Goal: Task Accomplishment & Management: Manage account settings

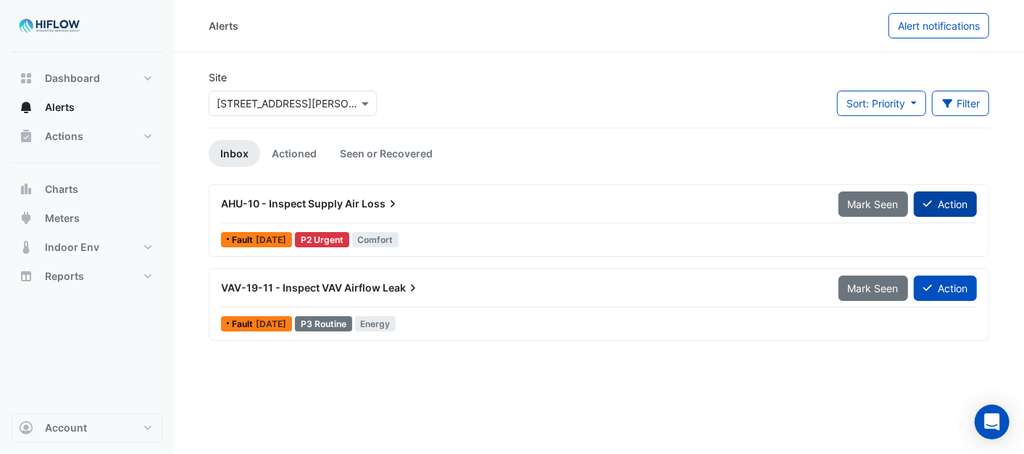
click at [940, 205] on button "Action" at bounding box center [945, 203] width 63 height 25
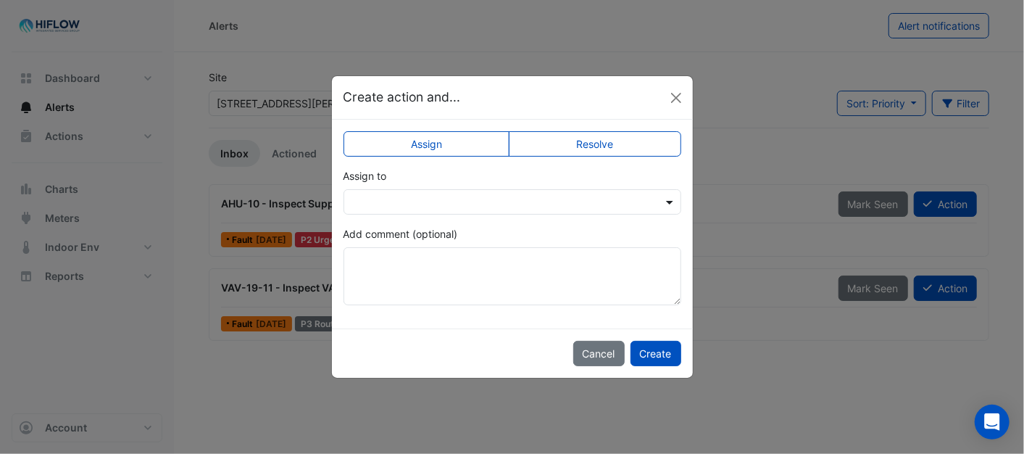
click at [668, 204] on span at bounding box center [671, 201] width 18 height 15
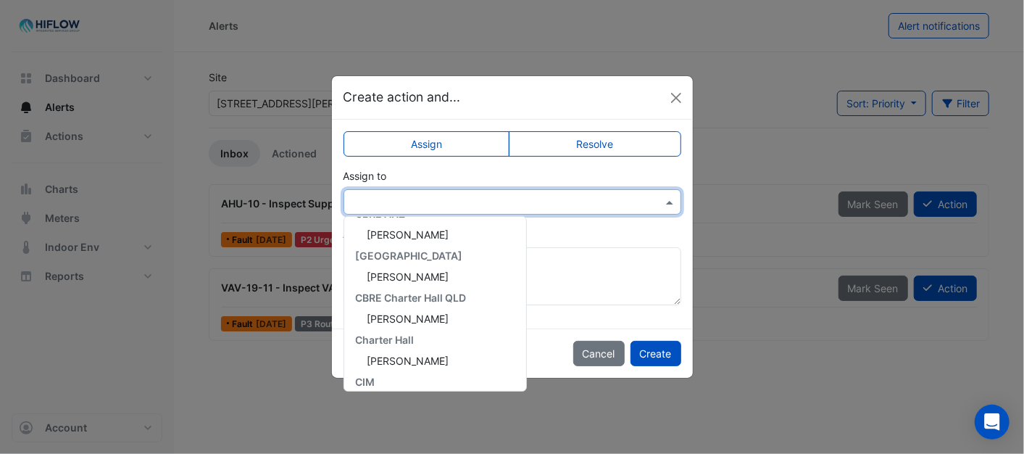
scroll to position [278, 0]
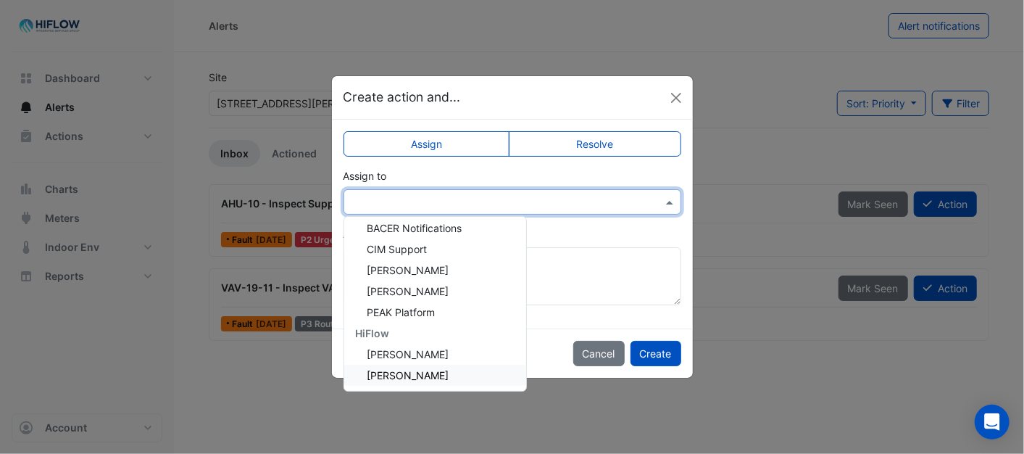
click at [398, 369] on span "[PERSON_NAME]" at bounding box center [408, 375] width 82 height 12
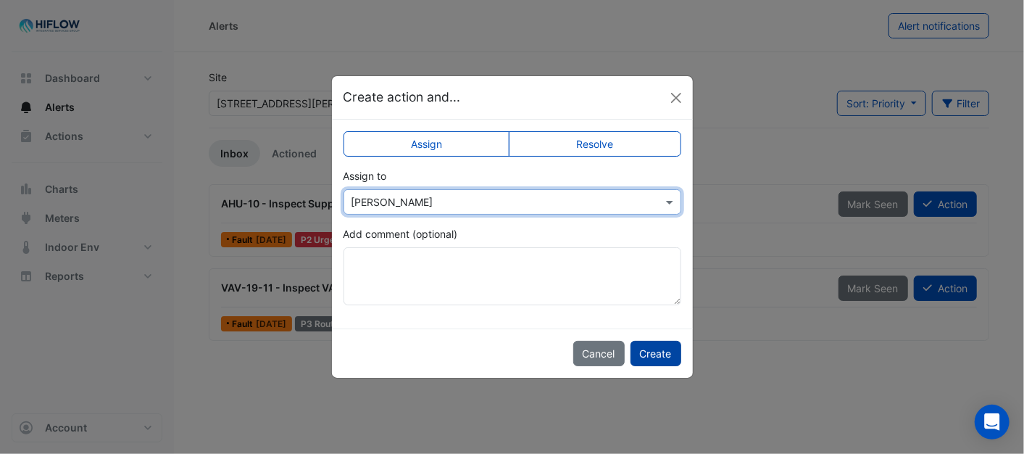
click at [654, 357] on button "Create" at bounding box center [655, 353] width 51 height 25
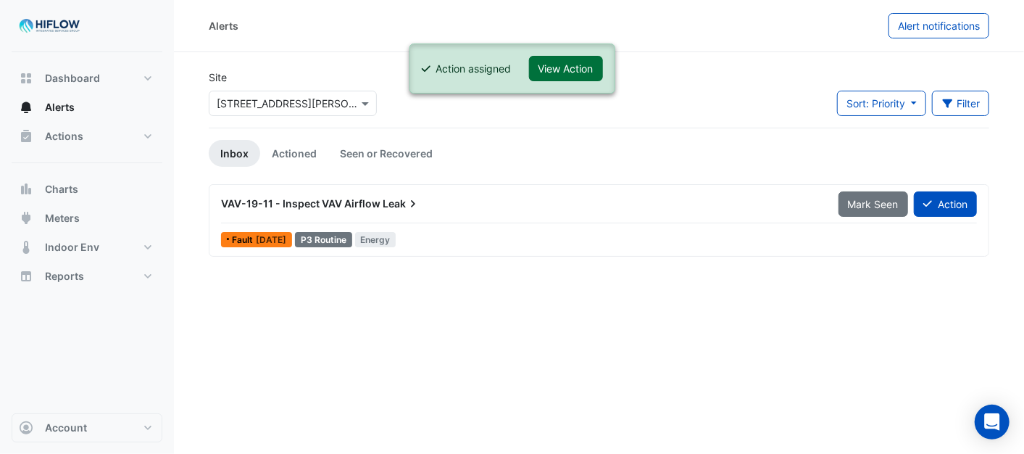
click at [577, 73] on button "View Action" at bounding box center [566, 68] width 74 height 25
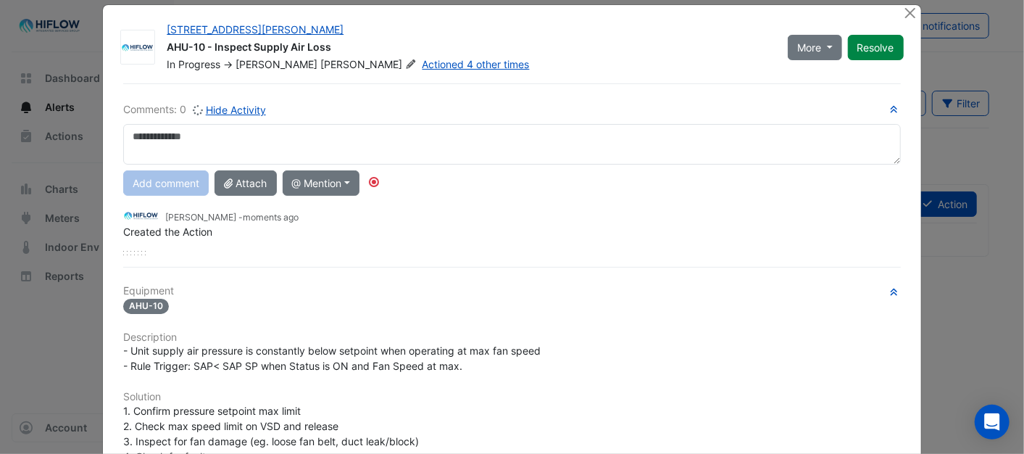
scroll to position [0, 0]
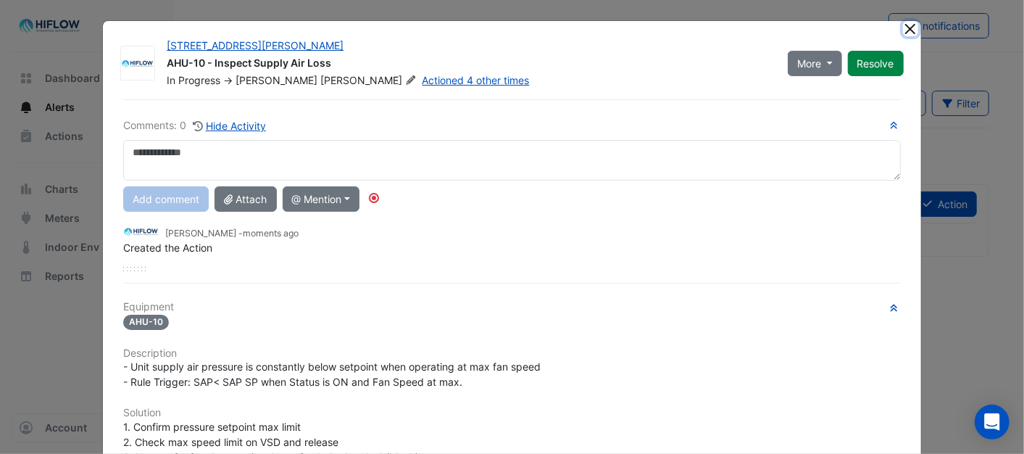
click at [903, 26] on button "Close" at bounding box center [910, 28] width 15 height 15
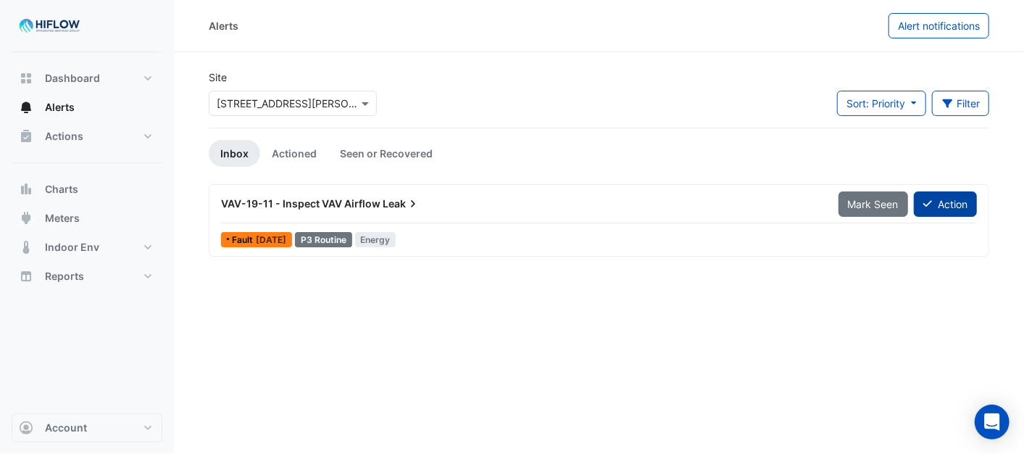
click at [951, 205] on button "Action" at bounding box center [945, 203] width 63 height 25
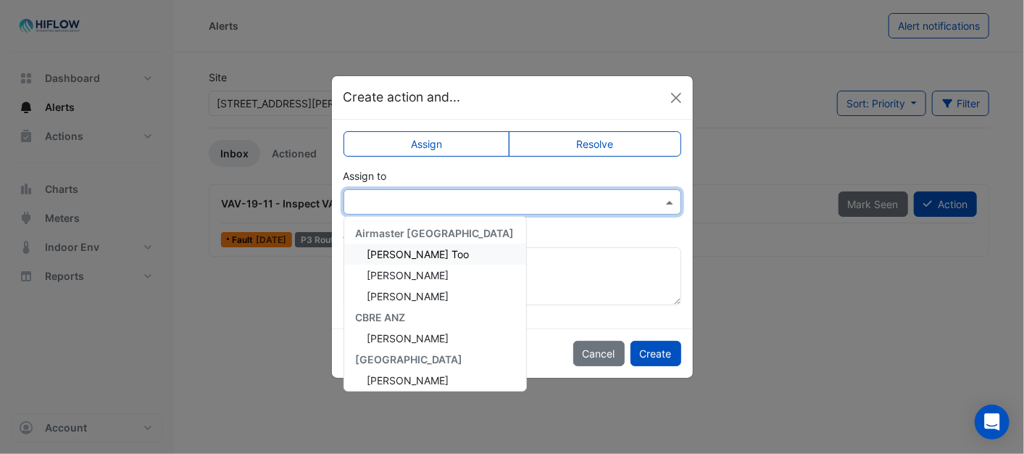
click at [669, 206] on span at bounding box center [671, 201] width 18 height 15
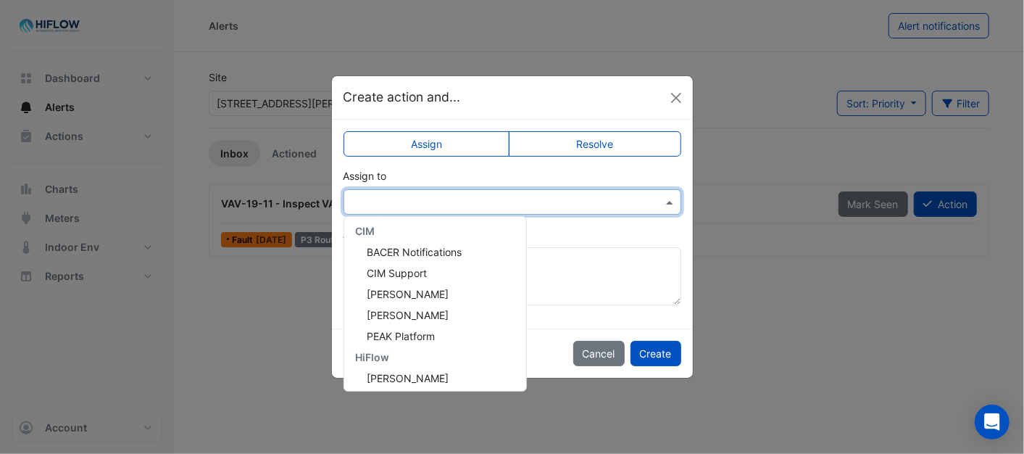
scroll to position [278, 0]
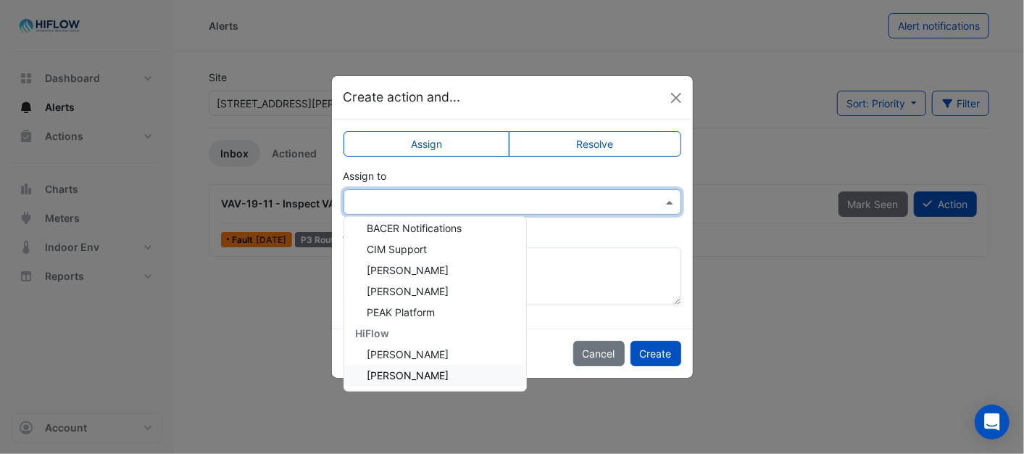
click at [402, 366] on div "[PERSON_NAME]" at bounding box center [435, 374] width 182 height 21
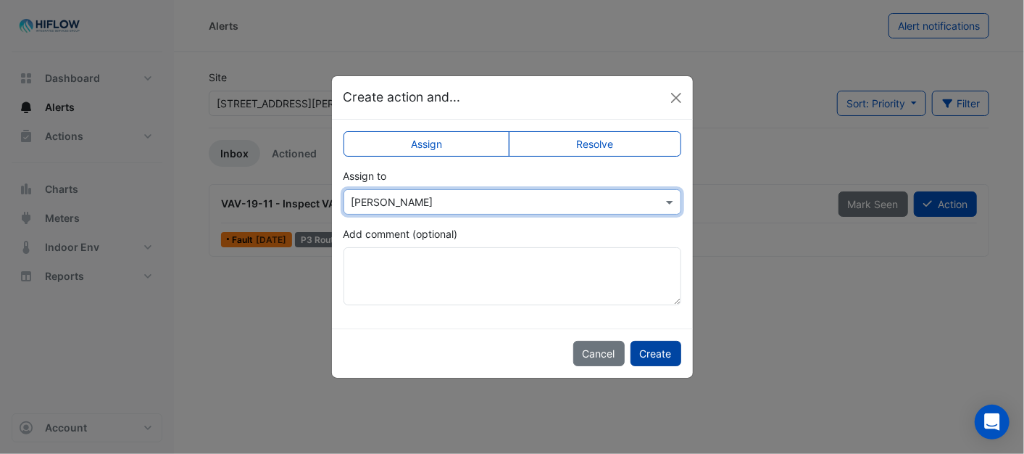
click at [660, 355] on button "Create" at bounding box center [655, 353] width 51 height 25
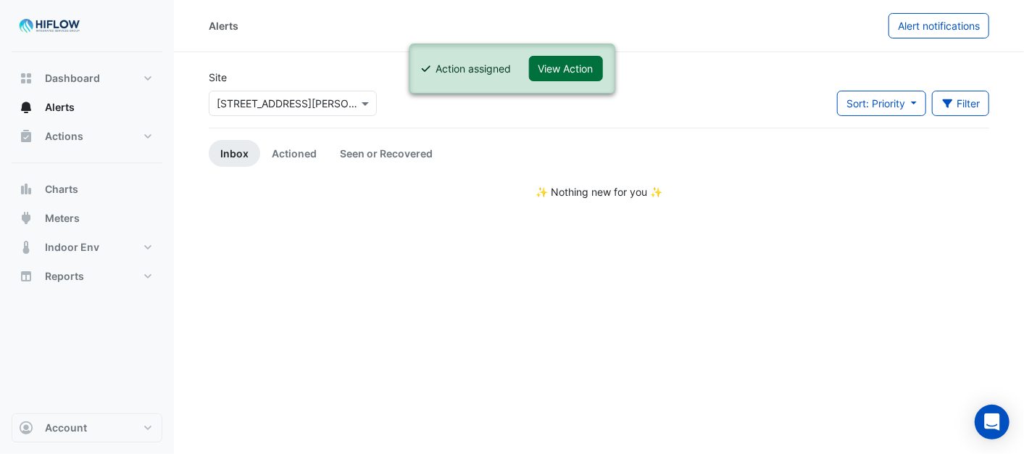
click at [575, 65] on button "View Action" at bounding box center [566, 68] width 74 height 25
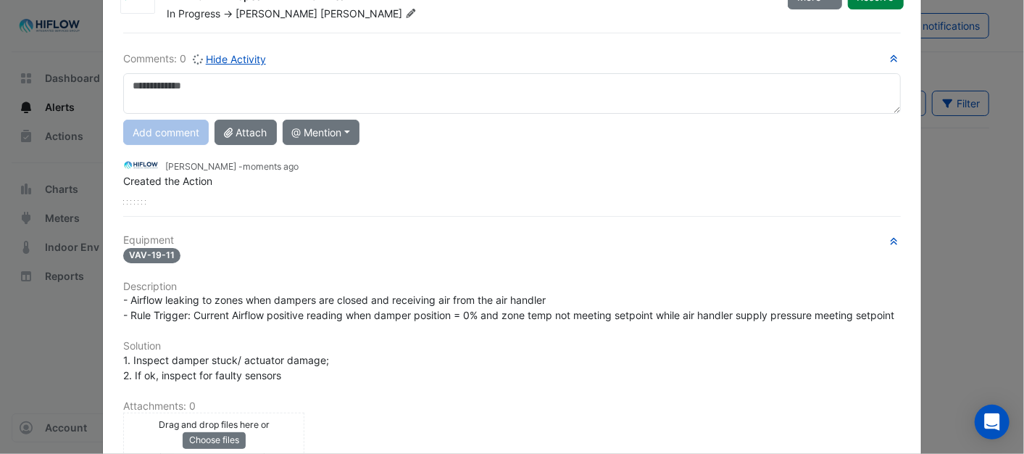
scroll to position [0, 0]
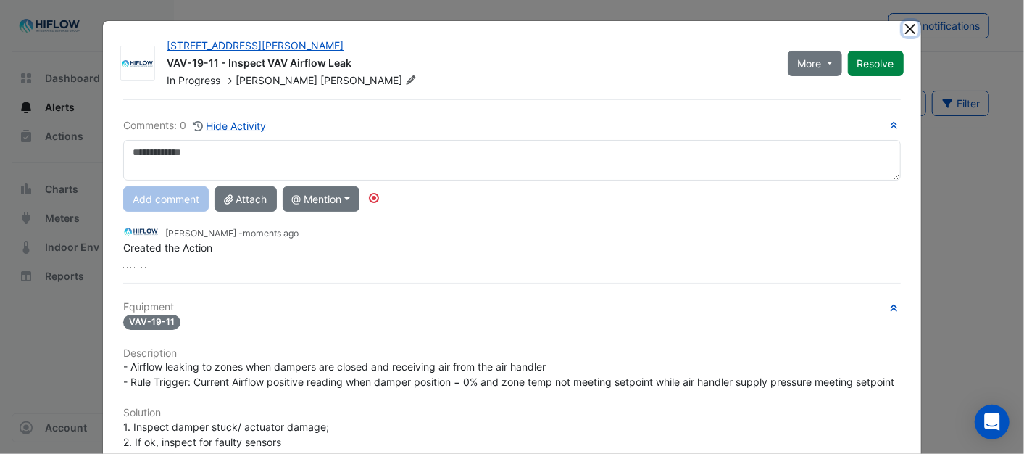
click at [908, 29] on button "Close" at bounding box center [910, 28] width 15 height 15
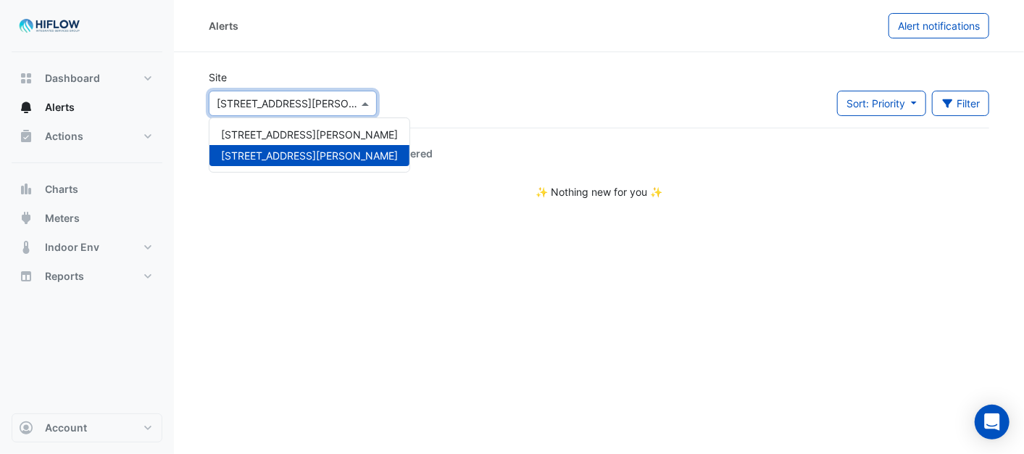
click at [367, 96] on span at bounding box center [367, 103] width 18 height 15
click at [296, 133] on span "[STREET_ADDRESS][PERSON_NAME]" at bounding box center [309, 134] width 177 height 12
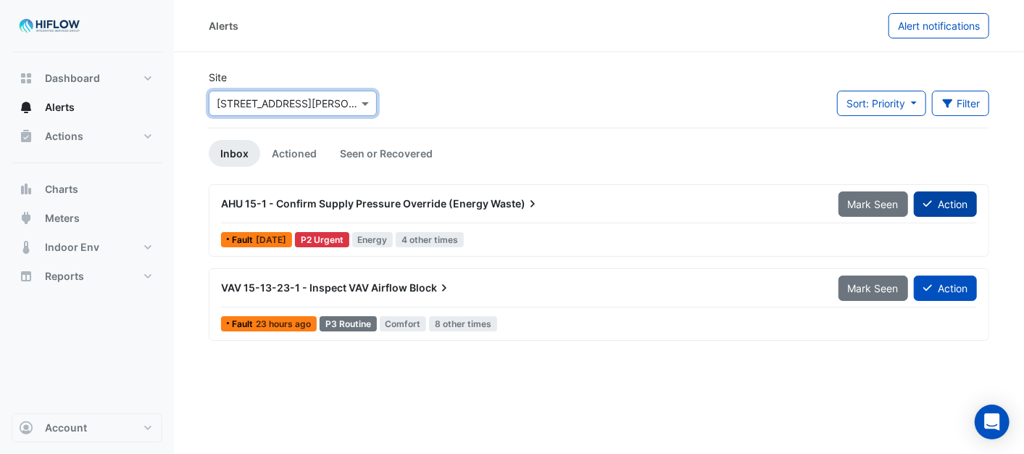
click at [947, 204] on button "Action" at bounding box center [945, 203] width 63 height 25
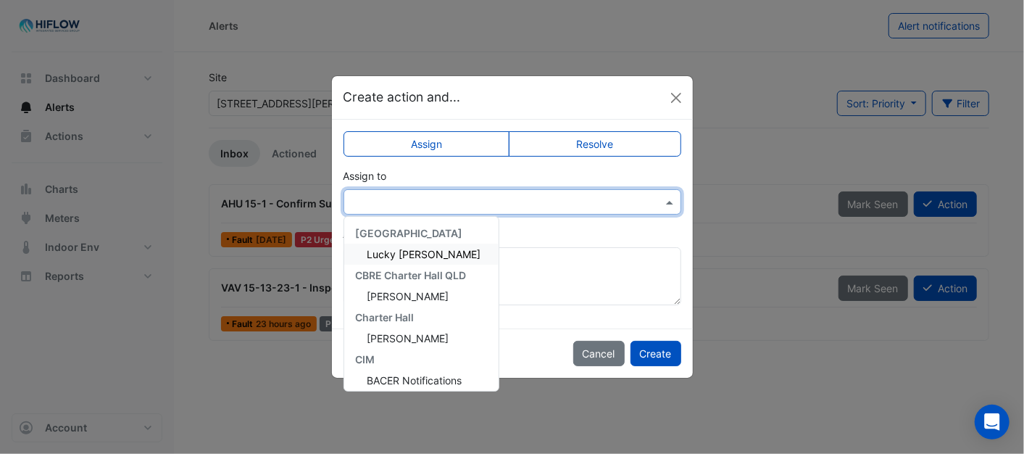
click at [665, 196] on span at bounding box center [671, 201] width 18 height 15
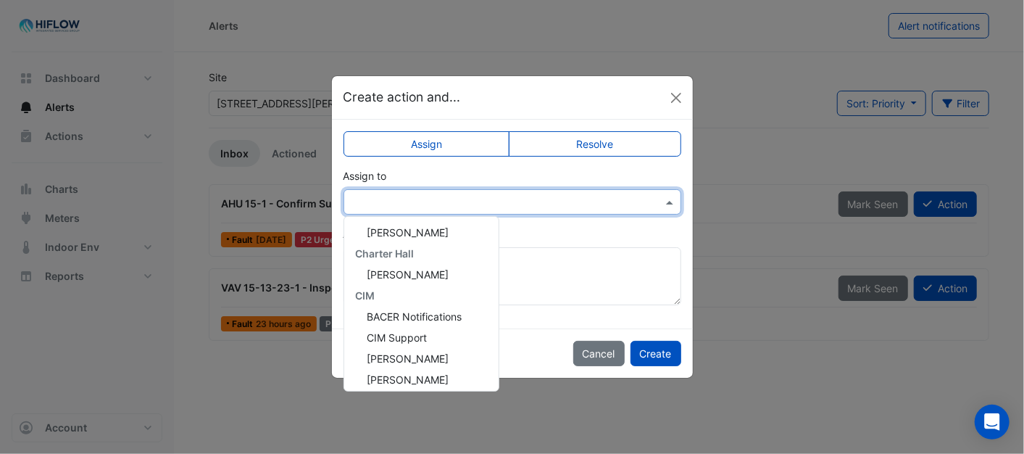
scroll to position [215, 0]
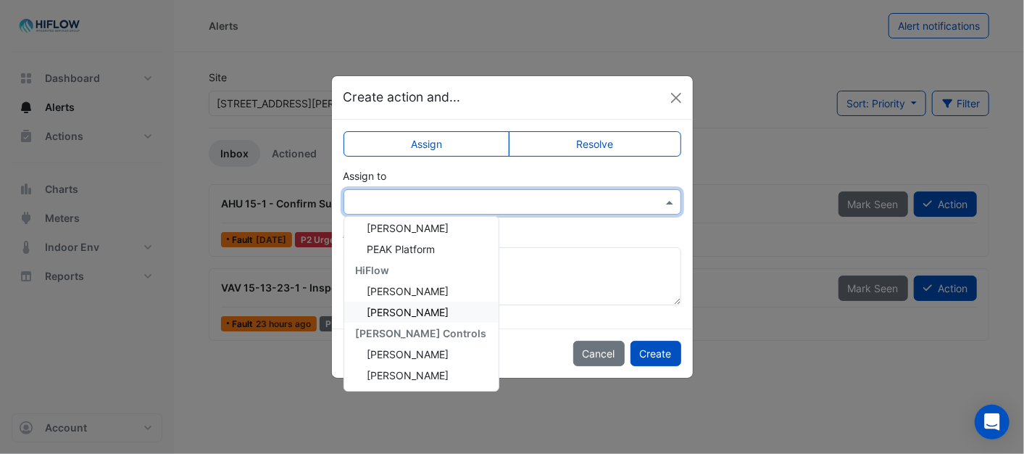
click at [409, 310] on span "[PERSON_NAME]" at bounding box center [408, 312] width 82 height 12
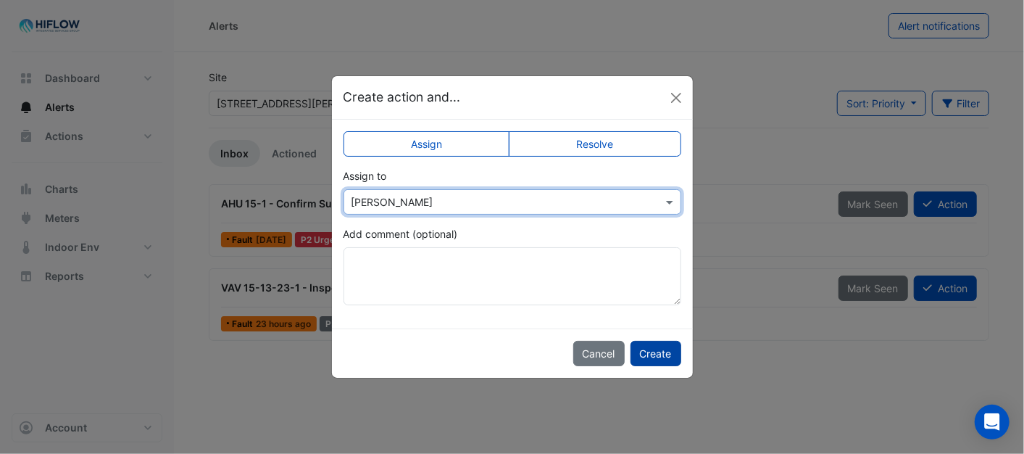
click at [669, 359] on button "Create" at bounding box center [655, 353] width 51 height 25
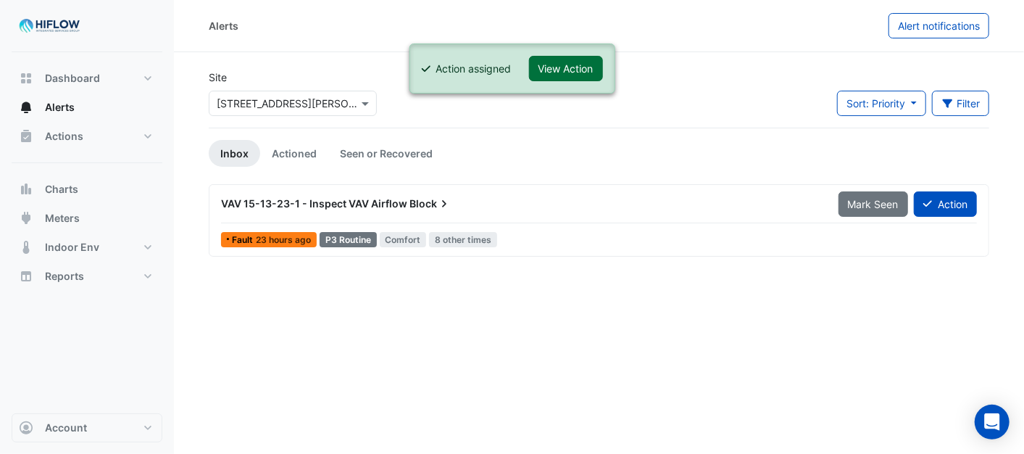
click at [565, 67] on button "View Action" at bounding box center [566, 68] width 74 height 25
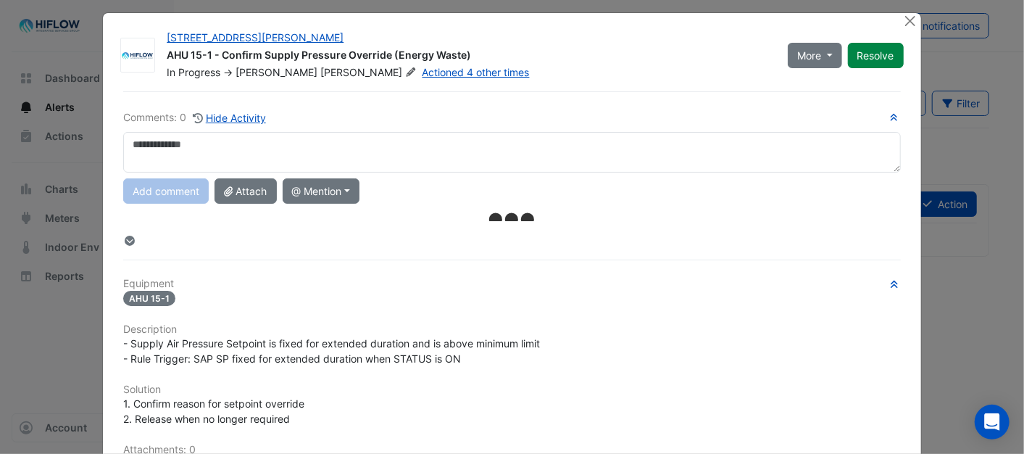
scroll to position [0, 0]
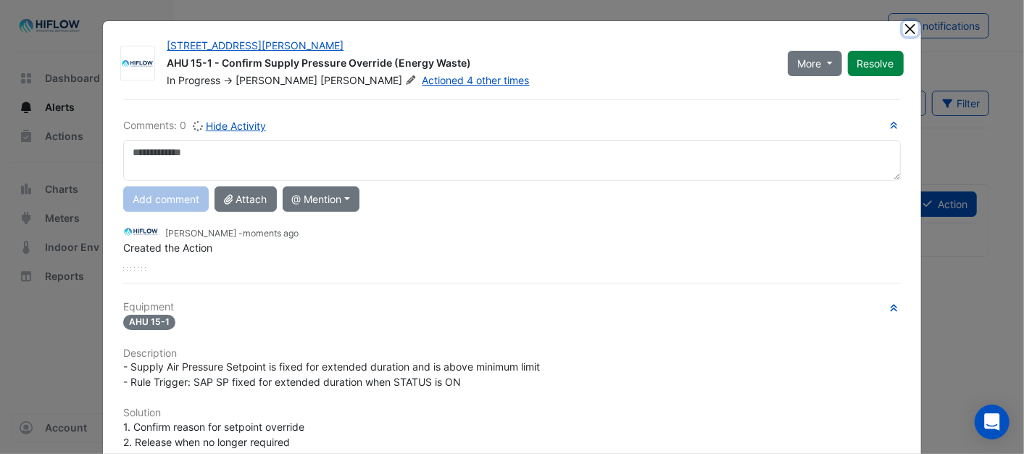
click at [903, 28] on button "Close" at bounding box center [910, 28] width 15 height 15
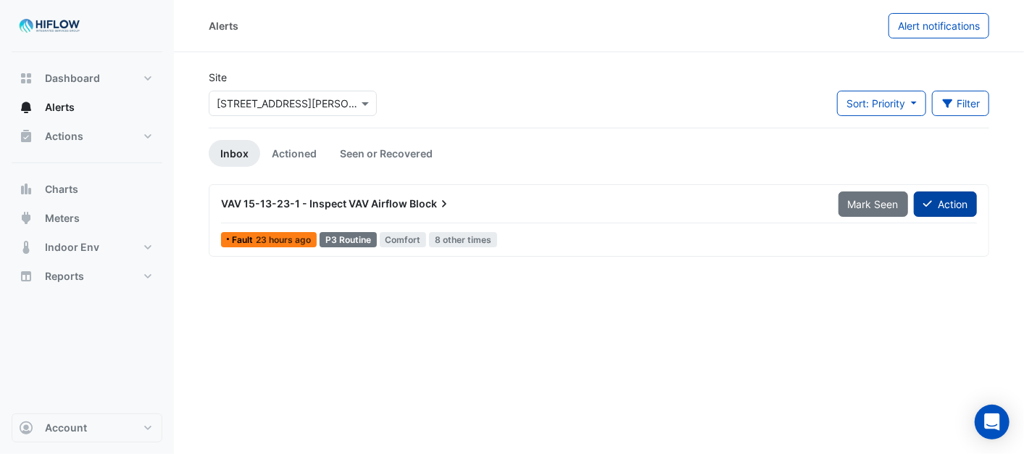
click at [930, 201] on icon at bounding box center [927, 204] width 9 height 10
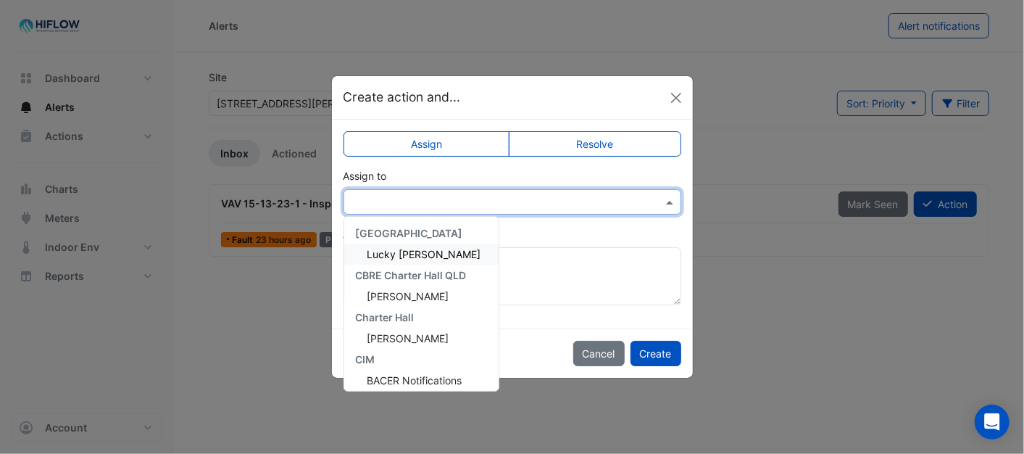
click at [664, 201] on span at bounding box center [671, 201] width 18 height 15
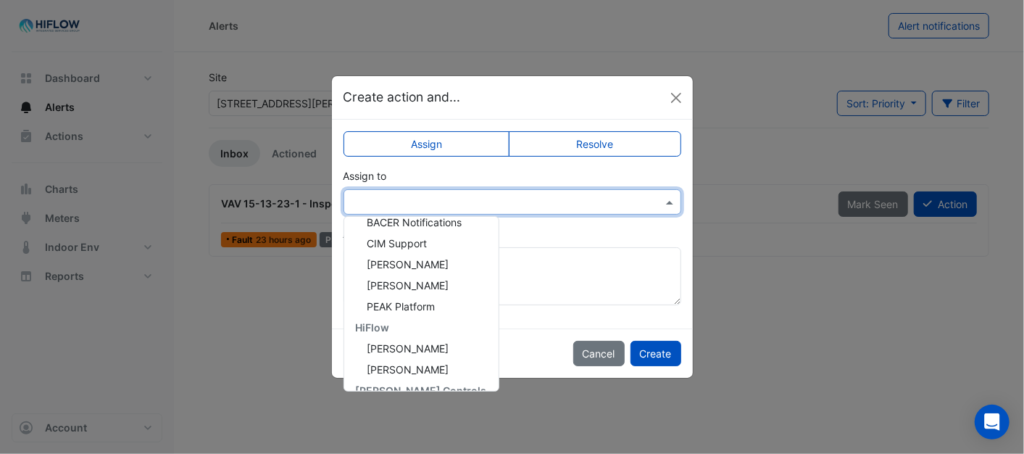
scroll to position [215, 0]
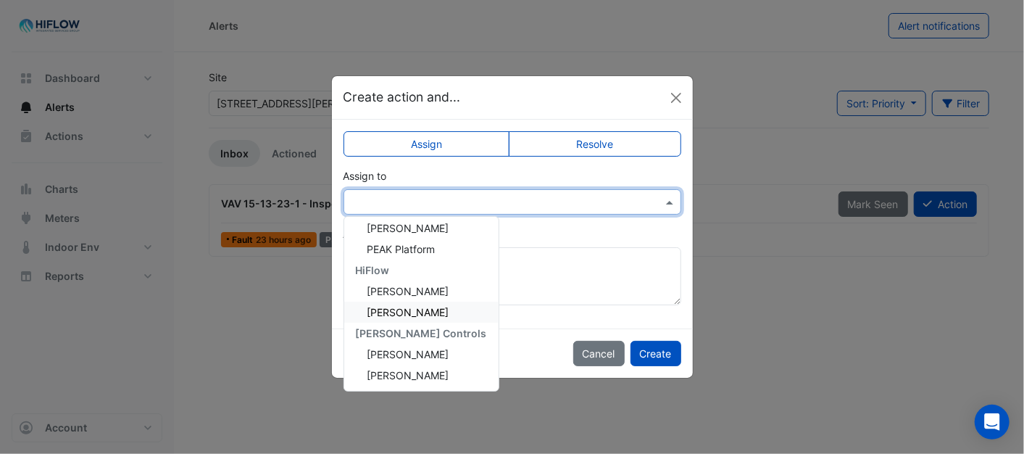
click at [396, 312] on span "[PERSON_NAME]" at bounding box center [408, 312] width 82 height 12
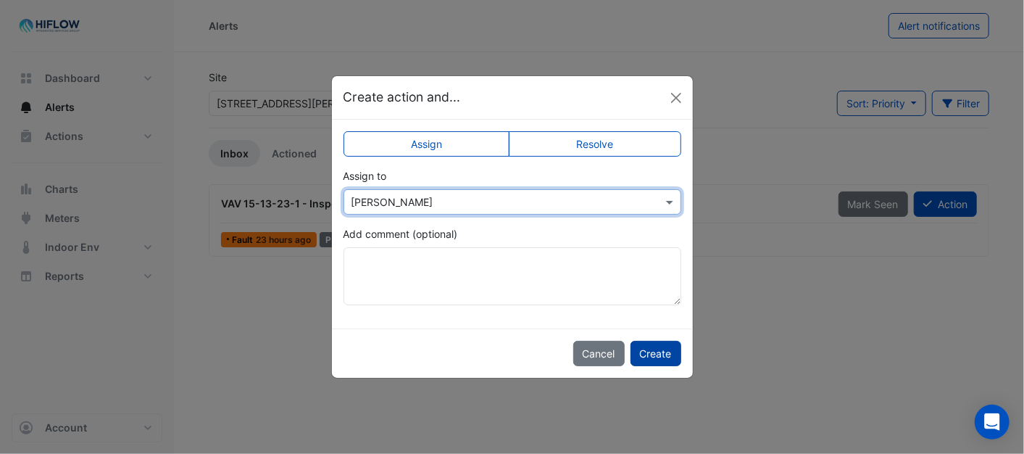
click at [655, 358] on button "Create" at bounding box center [655, 353] width 51 height 25
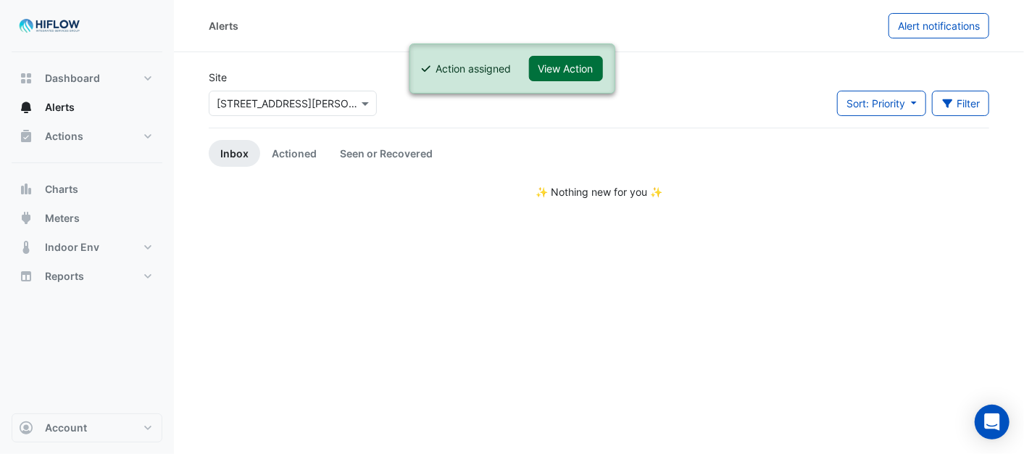
click at [580, 64] on button "View Action" at bounding box center [566, 68] width 74 height 25
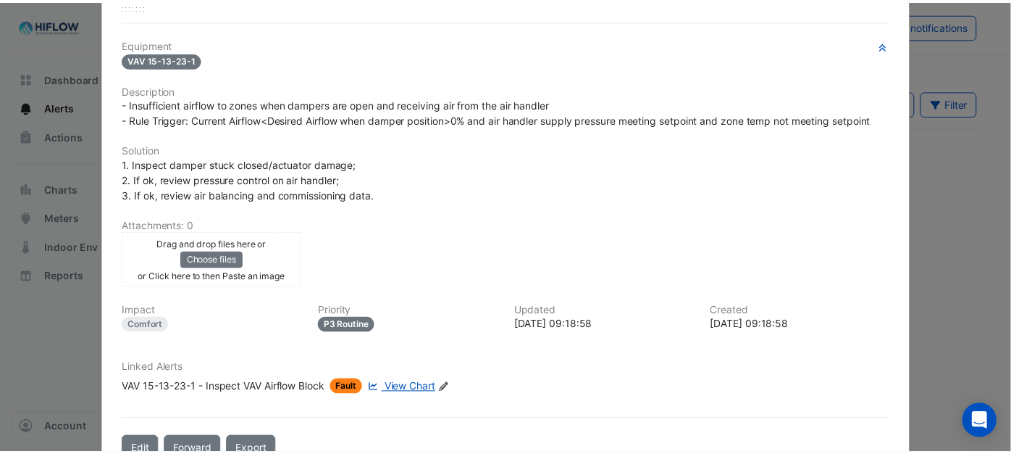
scroll to position [0, 0]
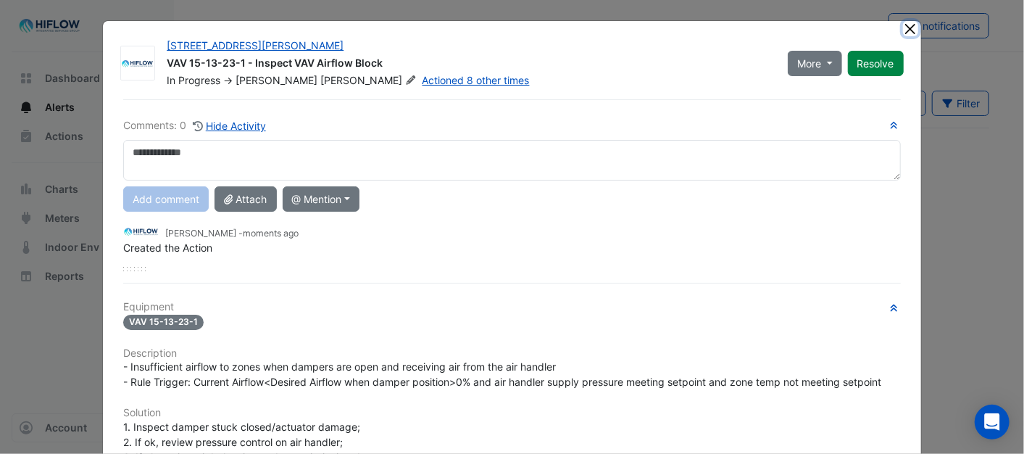
click at [906, 30] on button "Close" at bounding box center [910, 28] width 15 height 15
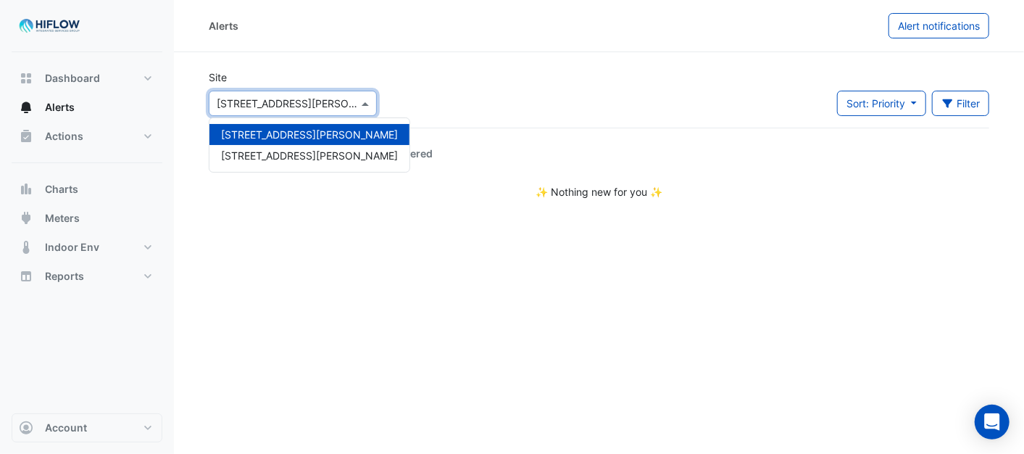
click at [362, 99] on span at bounding box center [367, 103] width 18 height 15
click at [286, 161] on div "[STREET_ADDRESS][PERSON_NAME]" at bounding box center [309, 155] width 200 height 21
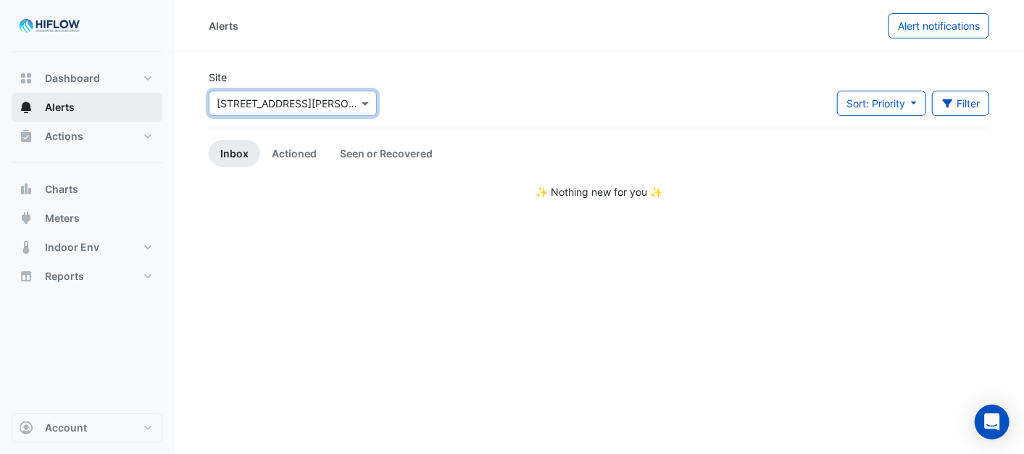
click at [67, 107] on span "Alerts" at bounding box center [60, 107] width 30 height 14
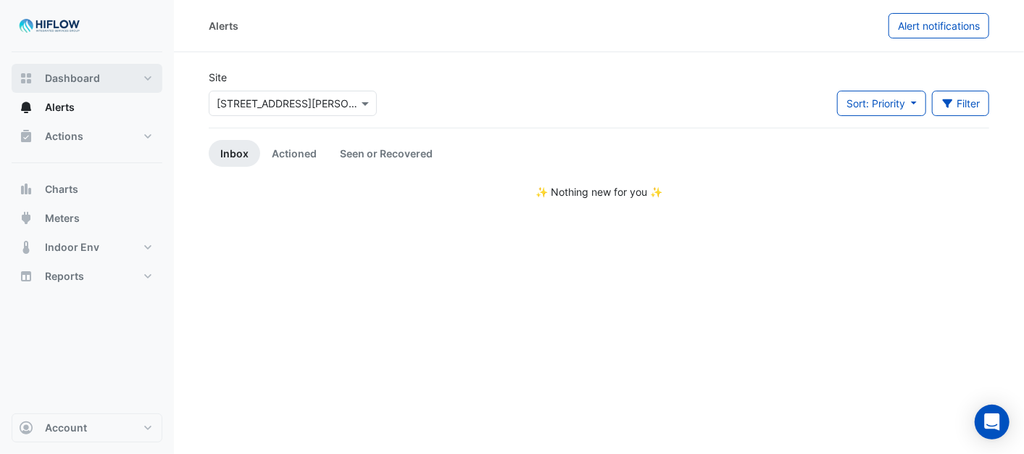
click at [123, 80] on button "Dashboard" at bounding box center [87, 78] width 151 height 29
select select "***"
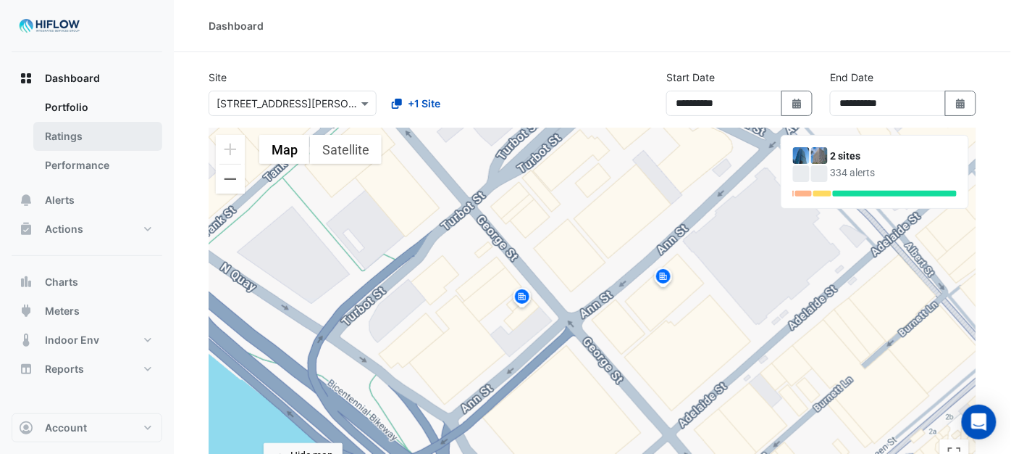
click at [66, 135] on link "Ratings" at bounding box center [97, 136] width 129 height 29
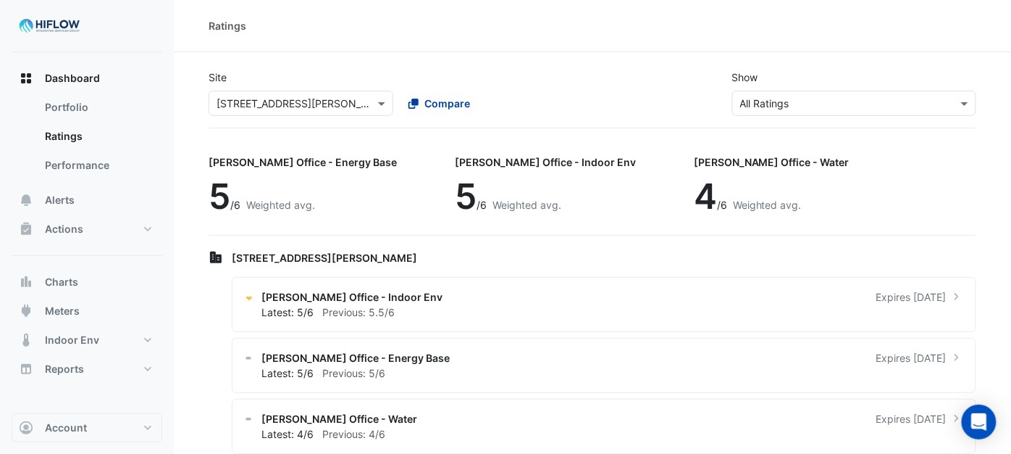
click at [419, 100] on div "Compare" at bounding box center [440, 103] width 62 height 15
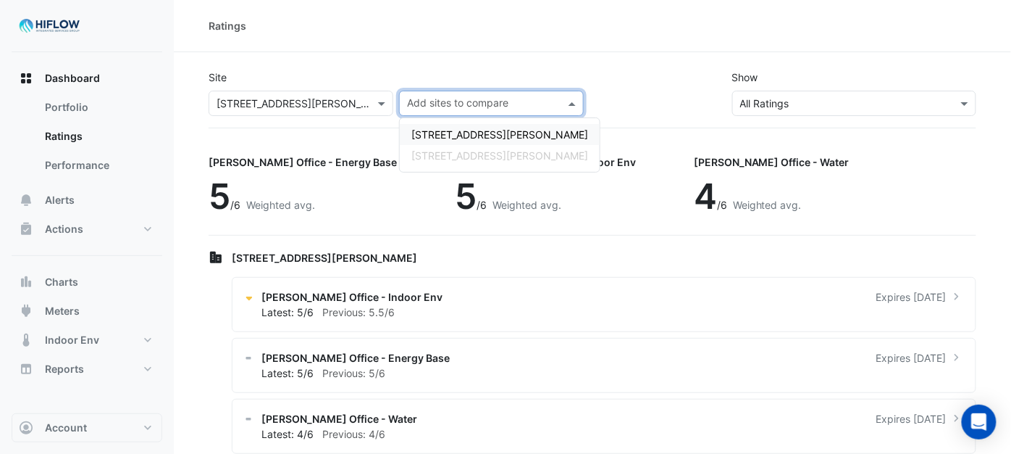
click at [429, 128] on span "[STREET_ADDRESS][PERSON_NAME]" at bounding box center [500, 134] width 177 height 12
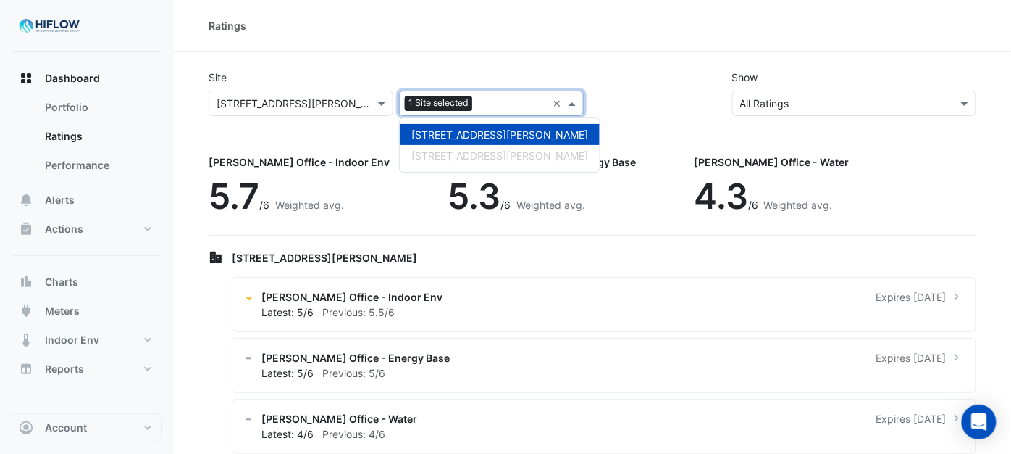
click at [522, 52] on section "Site Select a Site × [STREET_ADDRESS][PERSON_NAME] Add sites to compare 1 Site …" at bounding box center [593, 374] width 838 height 644
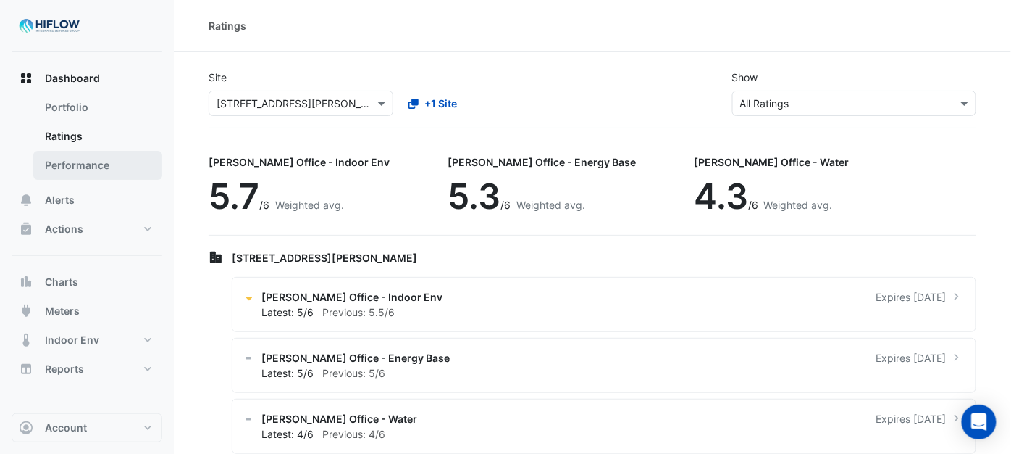
click at [107, 155] on link "Performance" at bounding box center [97, 165] width 129 height 29
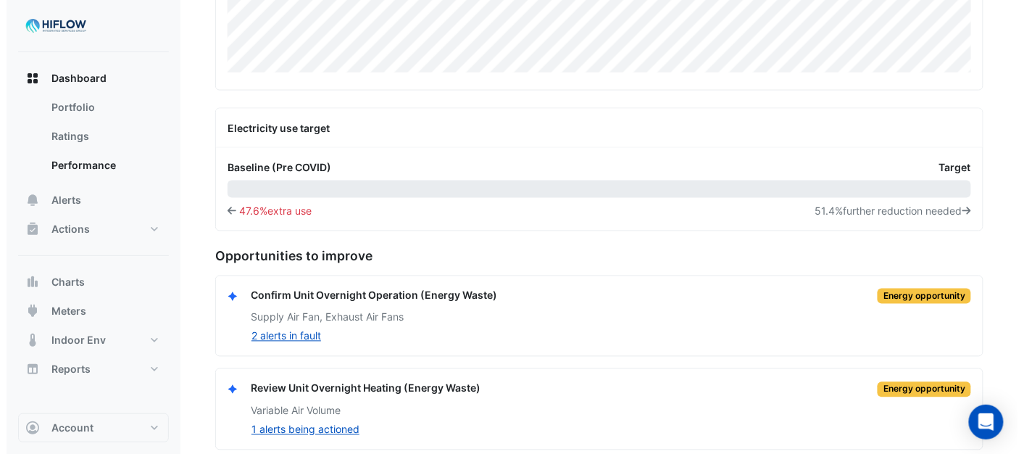
scroll to position [682, 0]
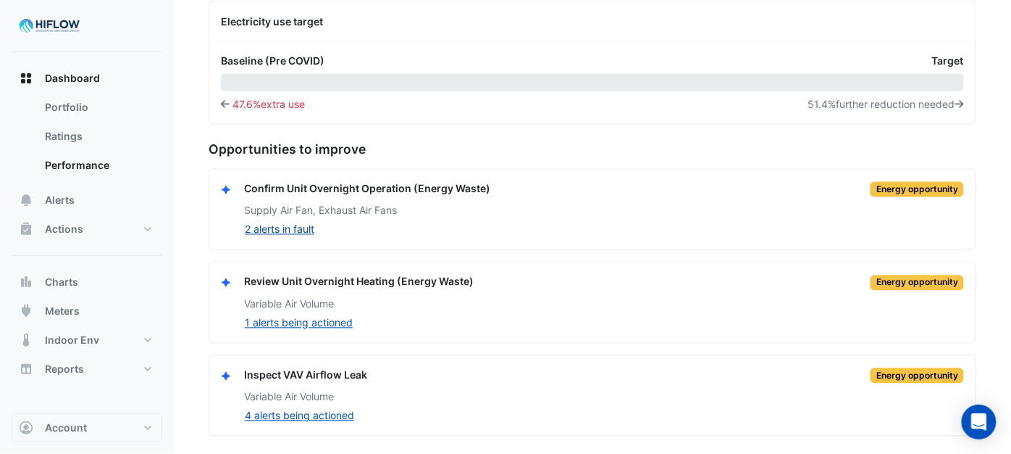
click at [292, 230] on button "2 alerts in fault" at bounding box center [279, 229] width 71 height 17
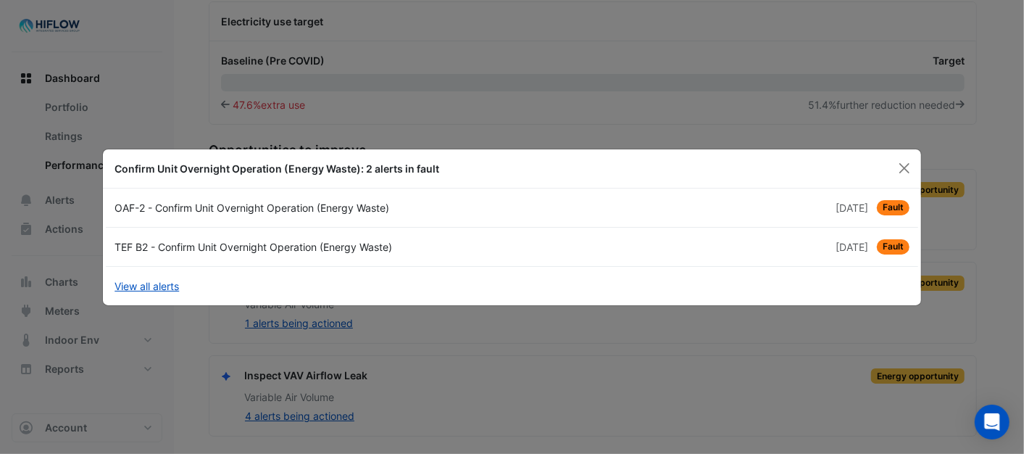
click at [296, 212] on div "OAF-2 - Confirm Unit Overnight Operation (Energy Waste)" at bounding box center [309, 207] width 406 height 15
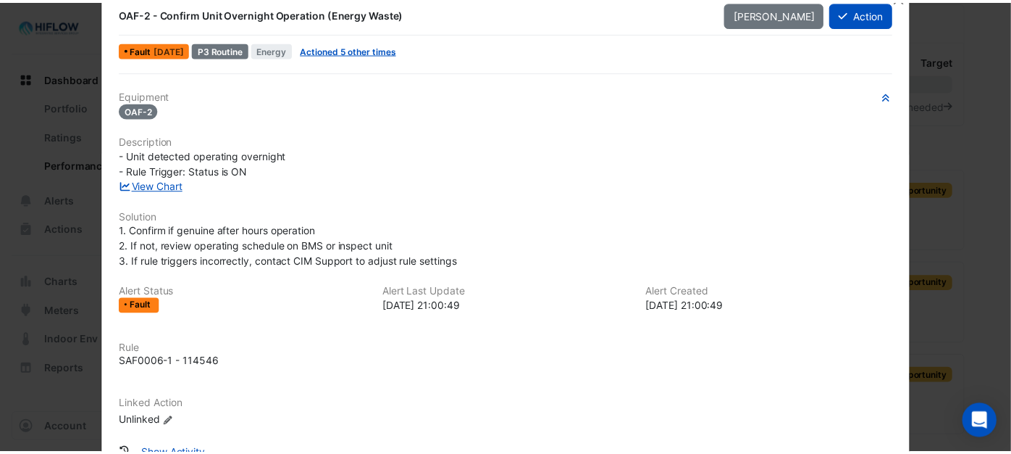
scroll to position [0, 0]
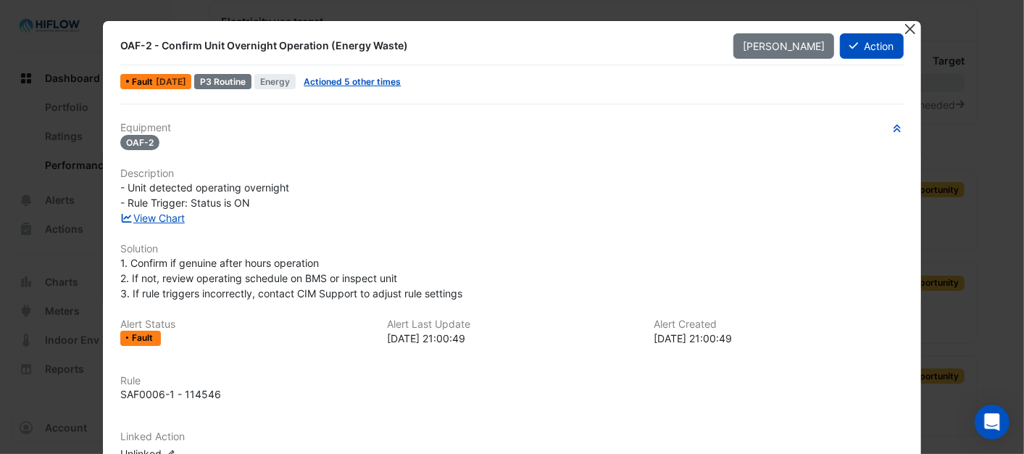
click at [906, 27] on button "Close" at bounding box center [910, 28] width 15 height 15
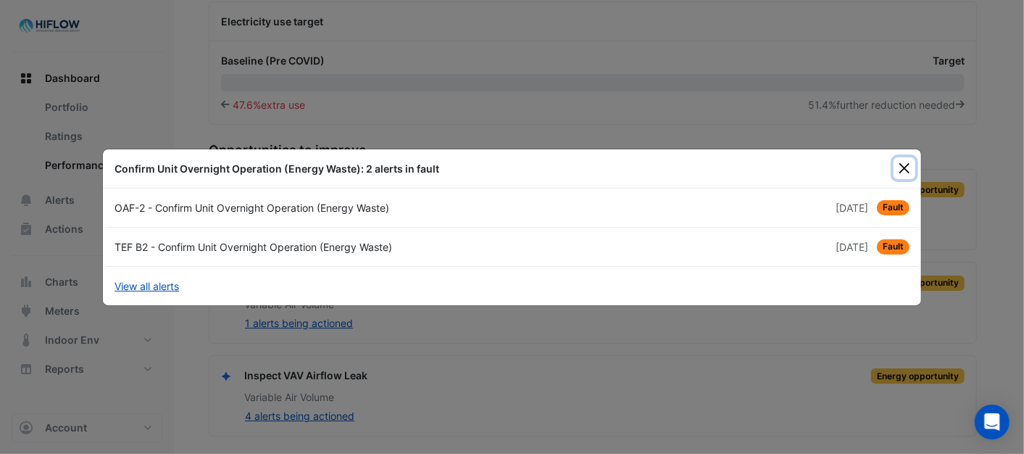
click at [913, 170] on button "Close" at bounding box center [904, 168] width 22 height 22
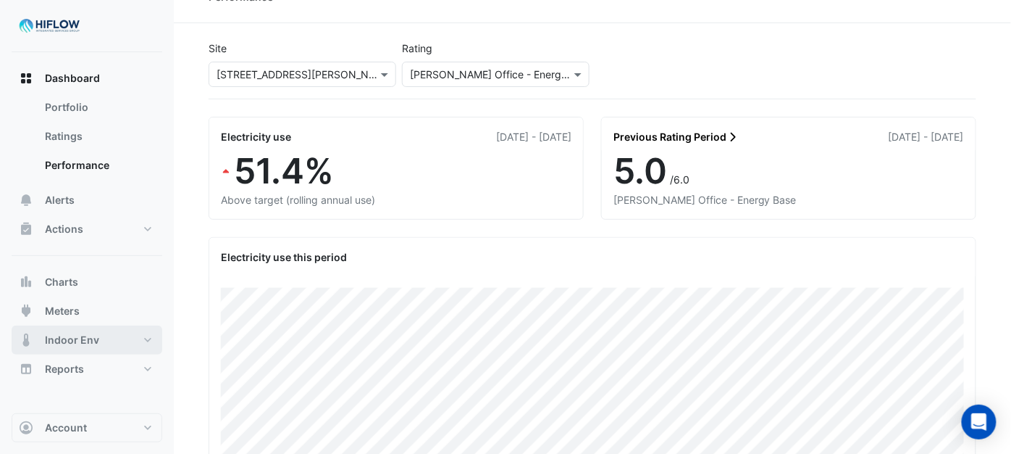
scroll to position [80, 0]
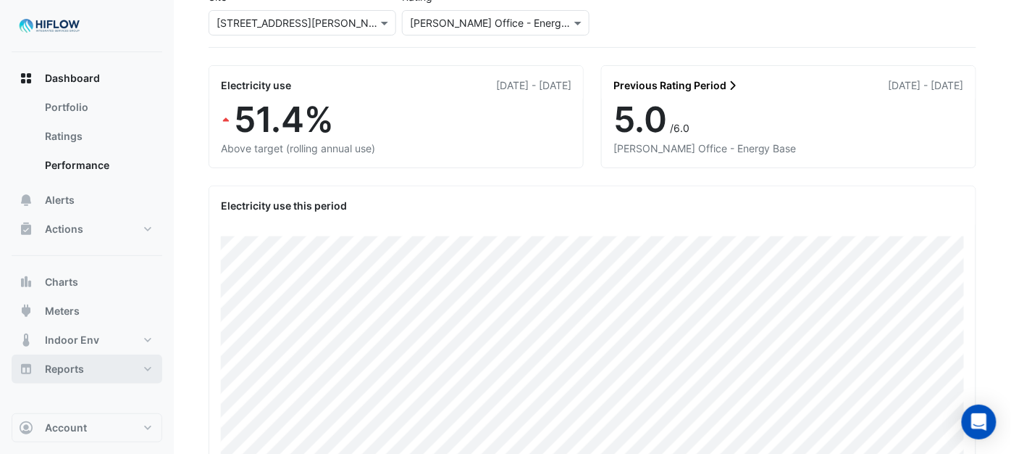
click at [68, 367] on span "Reports" at bounding box center [64, 369] width 39 height 14
select select "***"
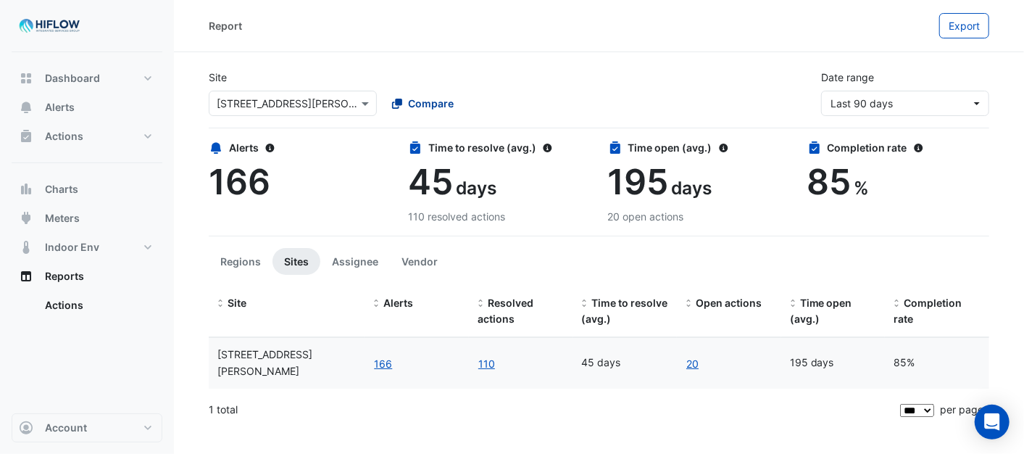
click at [430, 103] on span "Compare" at bounding box center [431, 103] width 46 height 15
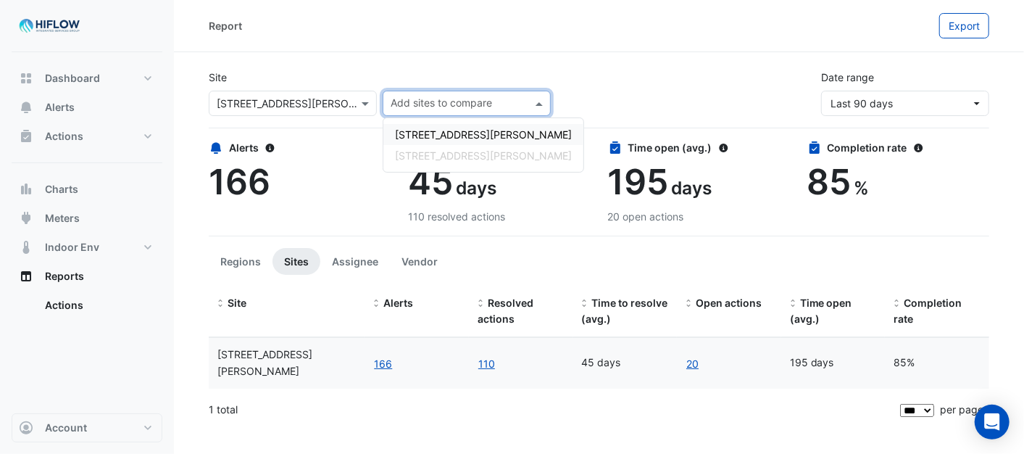
click at [446, 133] on span "[STREET_ADDRESS][PERSON_NAME]" at bounding box center [483, 134] width 177 height 12
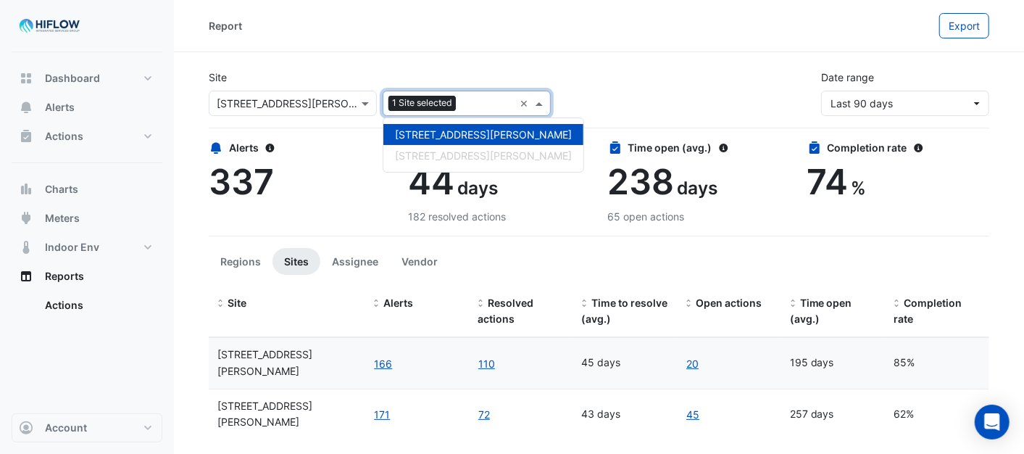
click at [632, 85] on div "Site Select a Site × [STREET_ADDRESS][PERSON_NAME] Add sites to compare 1 Site …" at bounding box center [599, 87] width 798 height 58
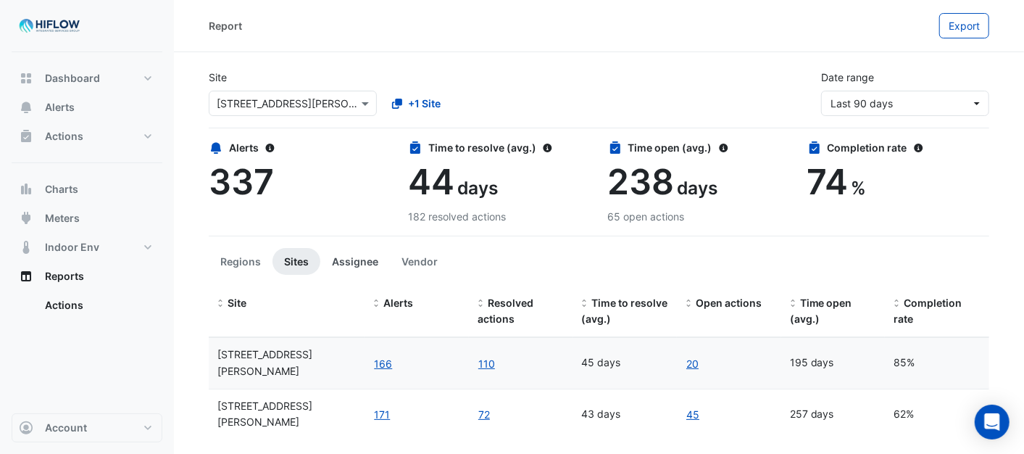
click at [357, 256] on button "Assignee" at bounding box center [355, 261] width 70 height 27
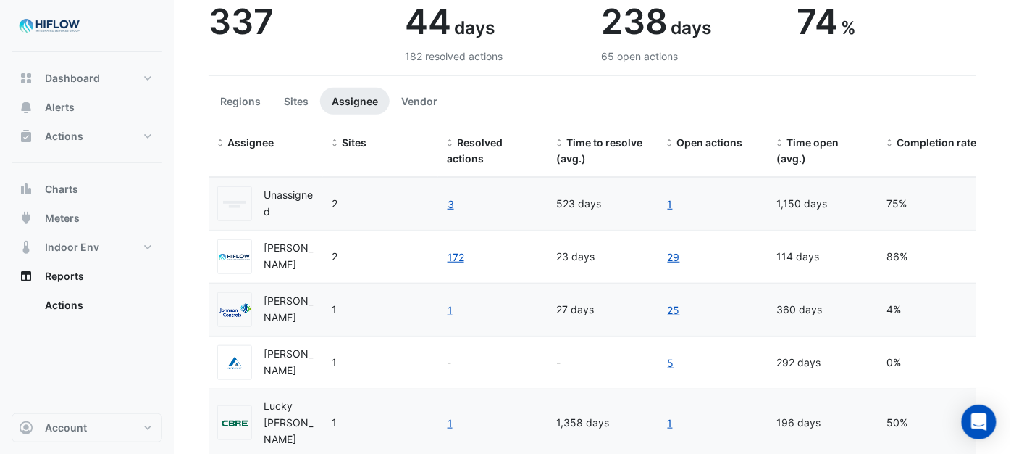
scroll to position [161, 0]
click at [671, 201] on link "1" at bounding box center [670, 203] width 7 height 17
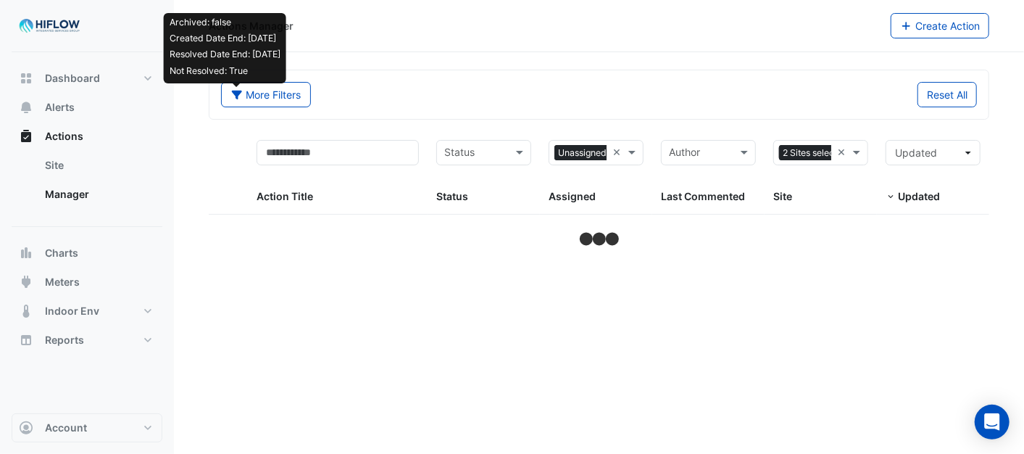
select select "***"
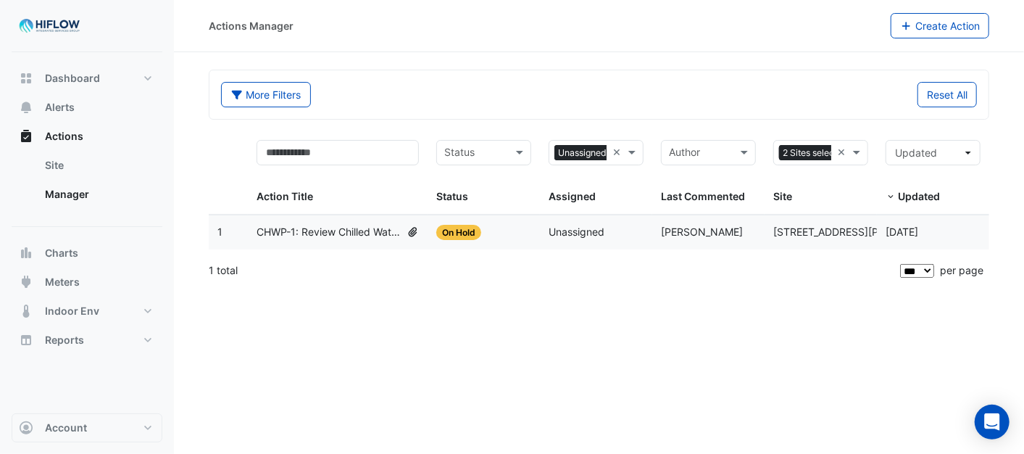
click at [312, 233] on span "CHWP-1: Review Chilled Water System Pressure Oversupply (Annex dP)" at bounding box center [327, 232] width 143 height 17
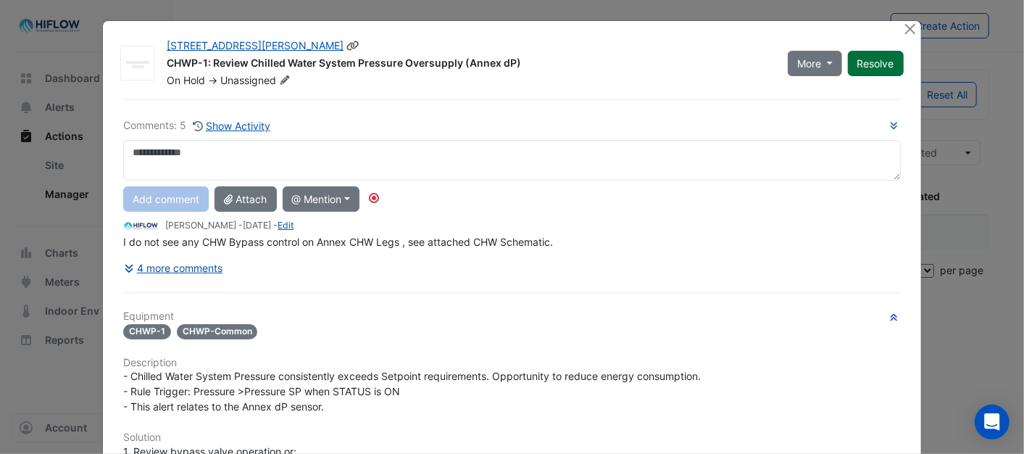
click at [863, 72] on button "Resolve" at bounding box center [876, 63] width 56 height 25
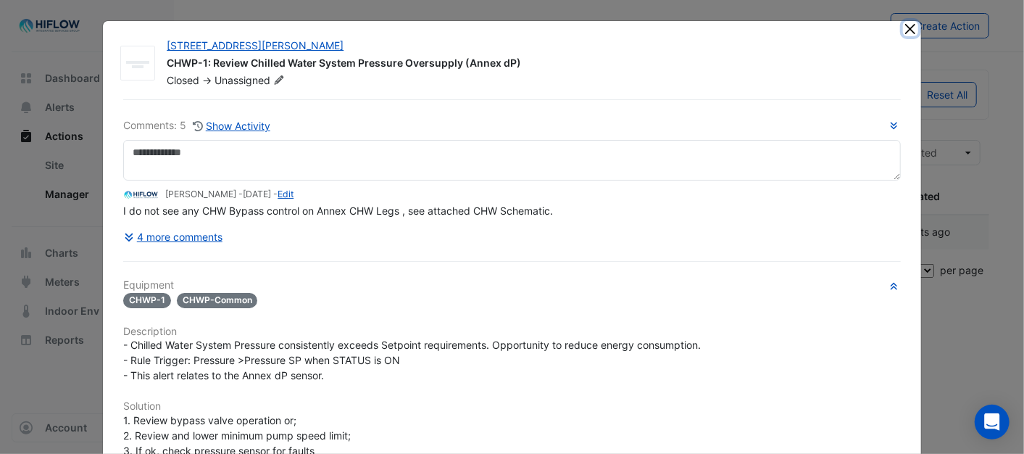
click at [903, 30] on button "Close" at bounding box center [910, 28] width 15 height 15
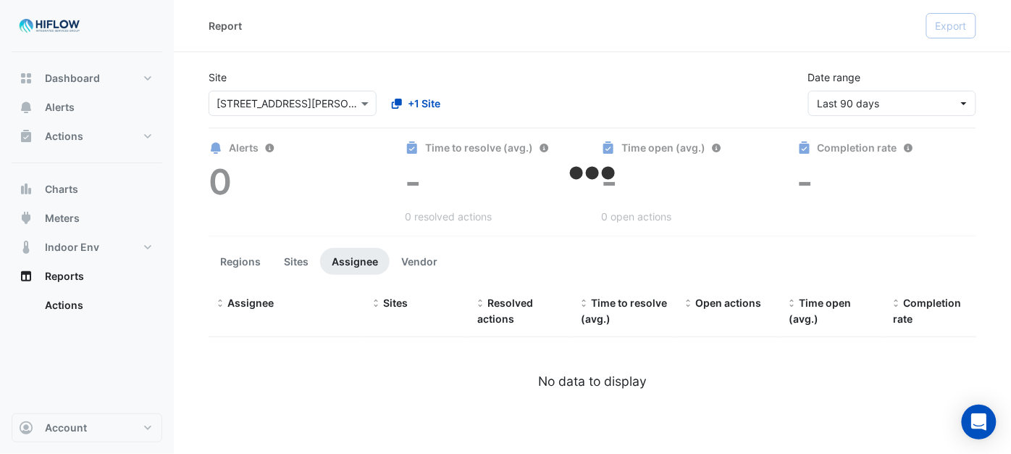
select select "***"
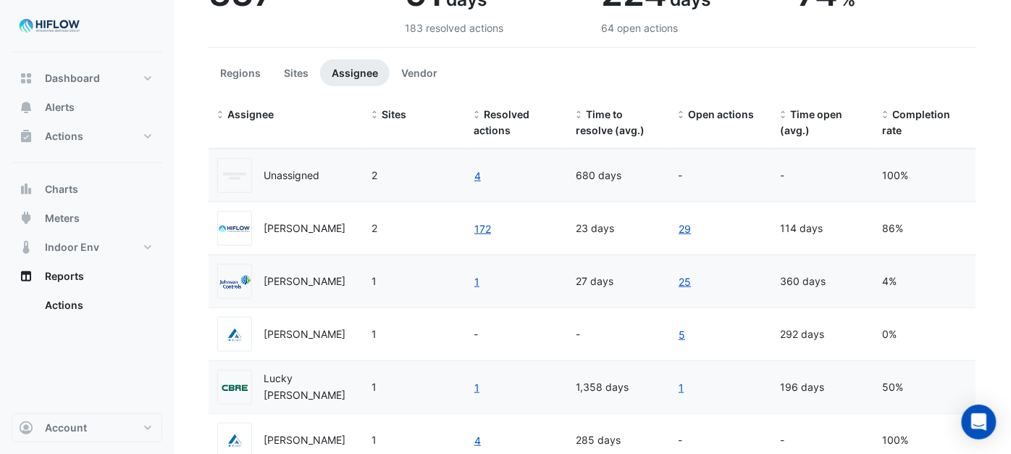
scroll to position [213, 0]
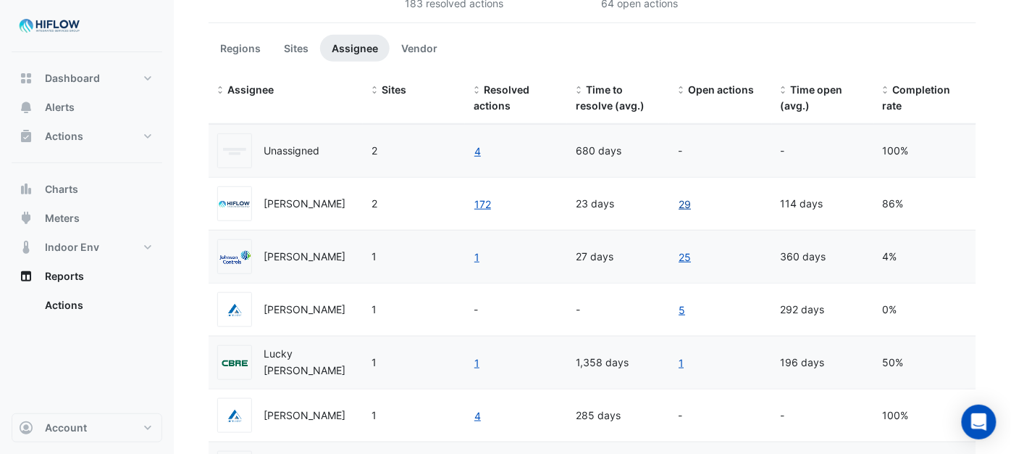
click at [683, 204] on link "29" at bounding box center [685, 204] width 14 height 17
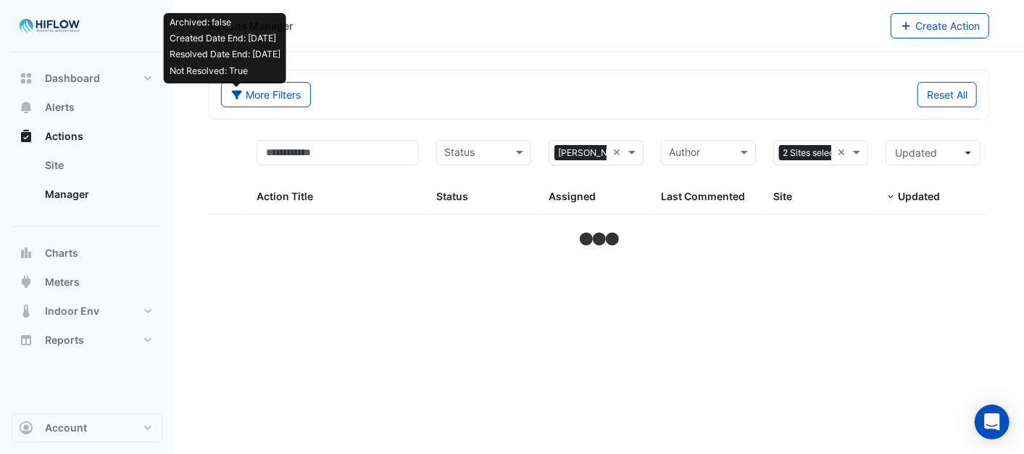
select select "***"
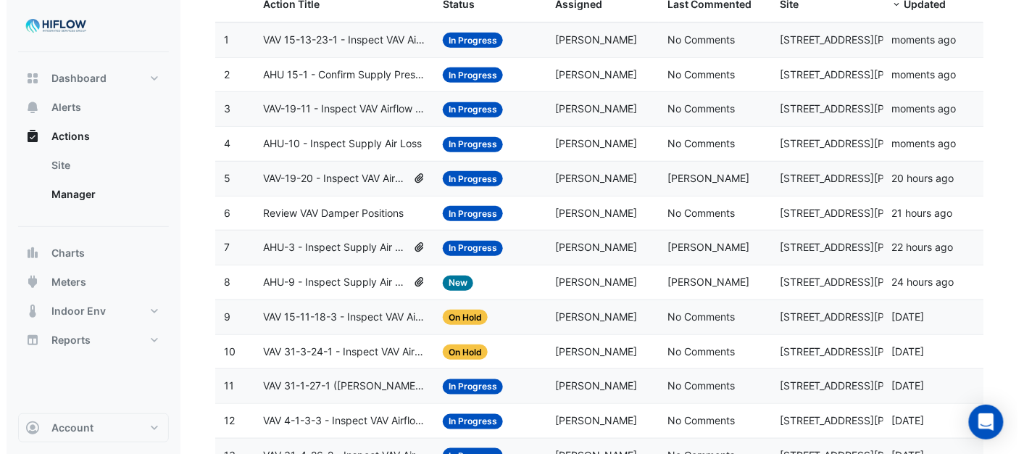
scroll to position [170, 0]
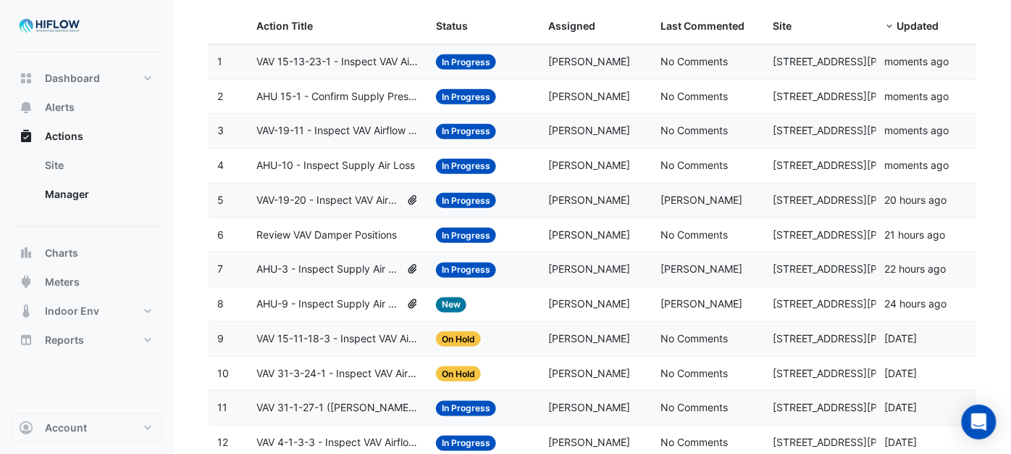
click at [314, 201] on span "VAV-19-20 - Inspect VAV Airflow Leak" at bounding box center [327, 200] width 143 height 17
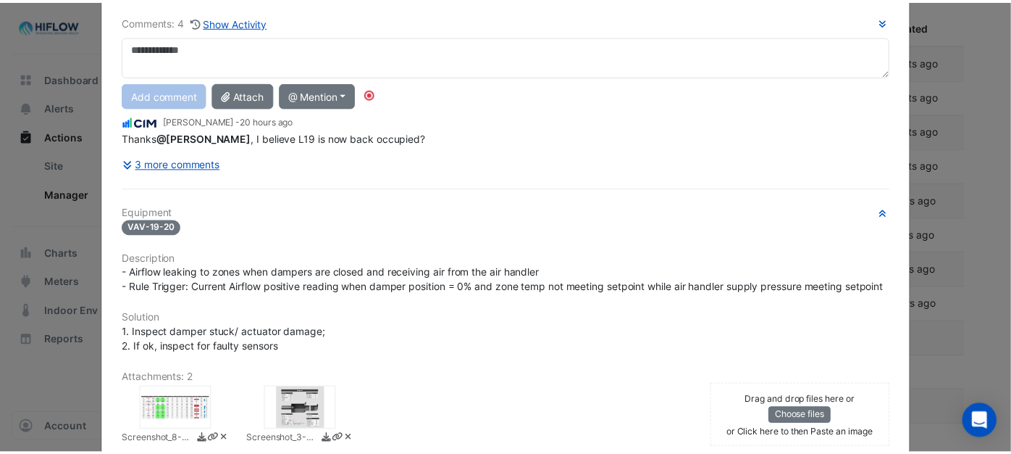
scroll to position [0, 0]
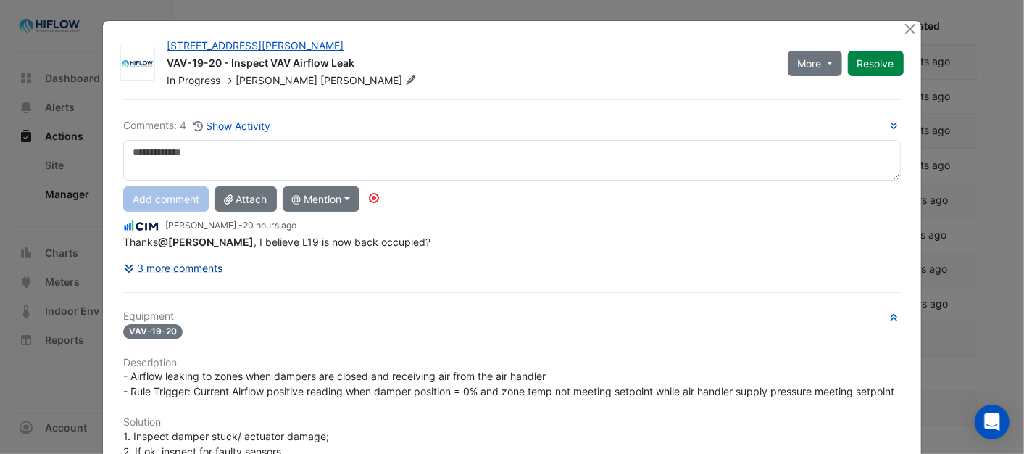
click at [207, 270] on button "3 more comments" at bounding box center [173, 267] width 100 height 25
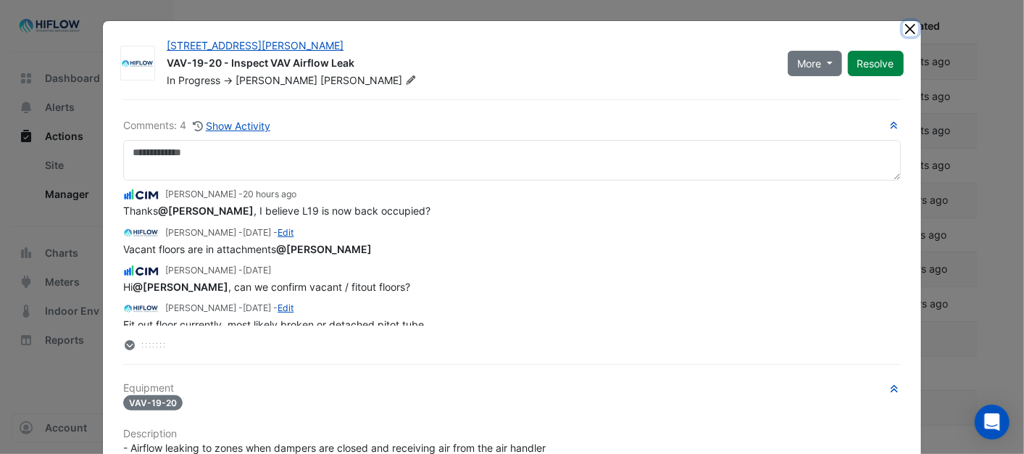
click at [904, 30] on button "Close" at bounding box center [910, 28] width 15 height 15
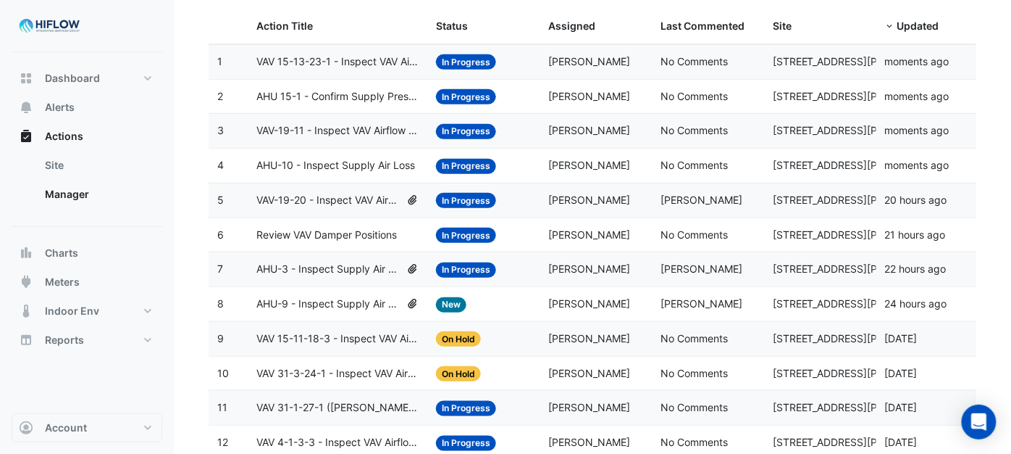
click at [346, 238] on span "Review VAV Damper Positions" at bounding box center [326, 235] width 141 height 17
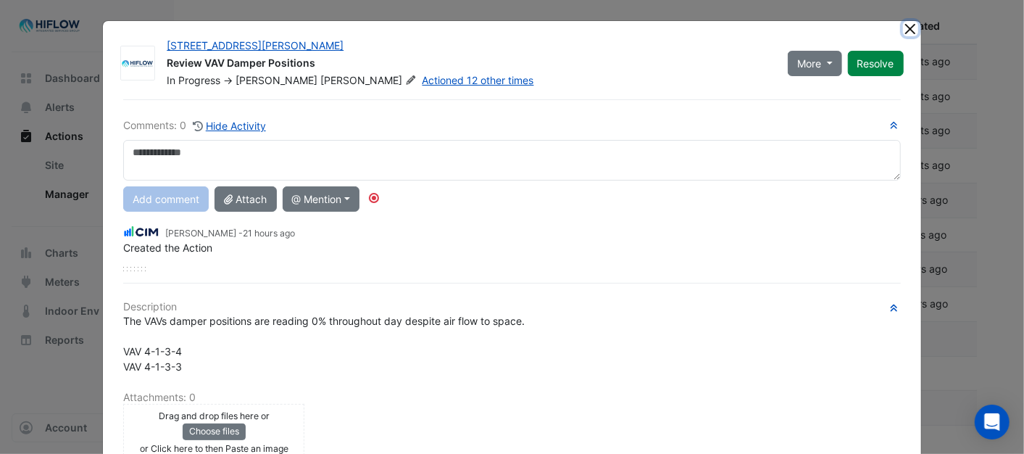
click at [903, 31] on button "Close" at bounding box center [910, 28] width 15 height 15
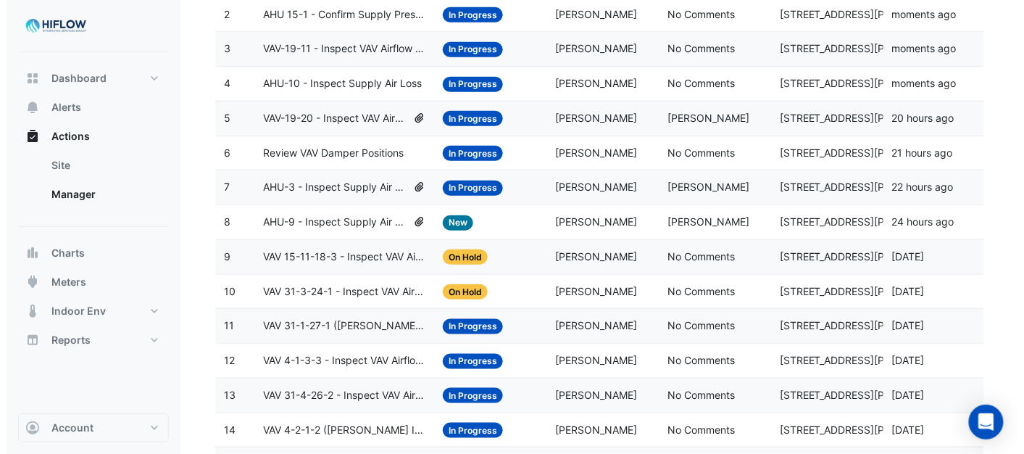
scroll to position [251, 0]
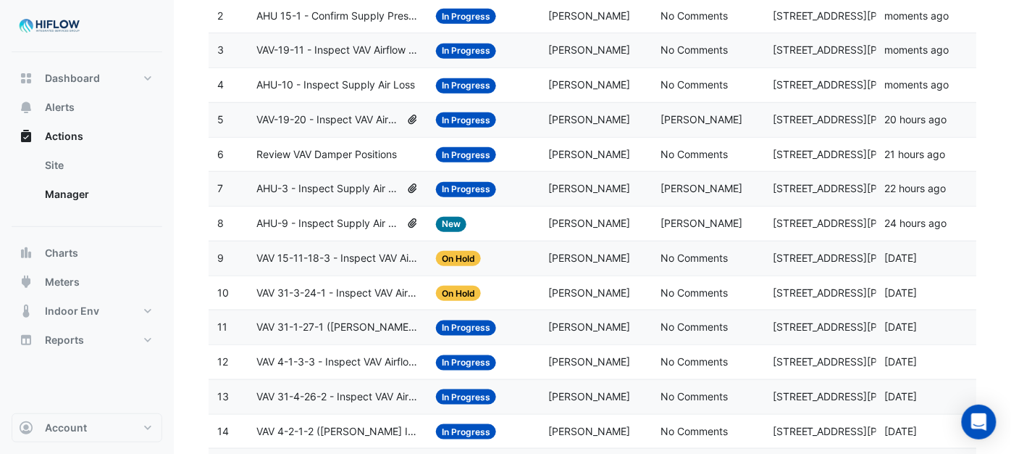
click at [367, 193] on span "AHU-3 - Inspect Supply Air Loss" at bounding box center [327, 188] width 143 height 17
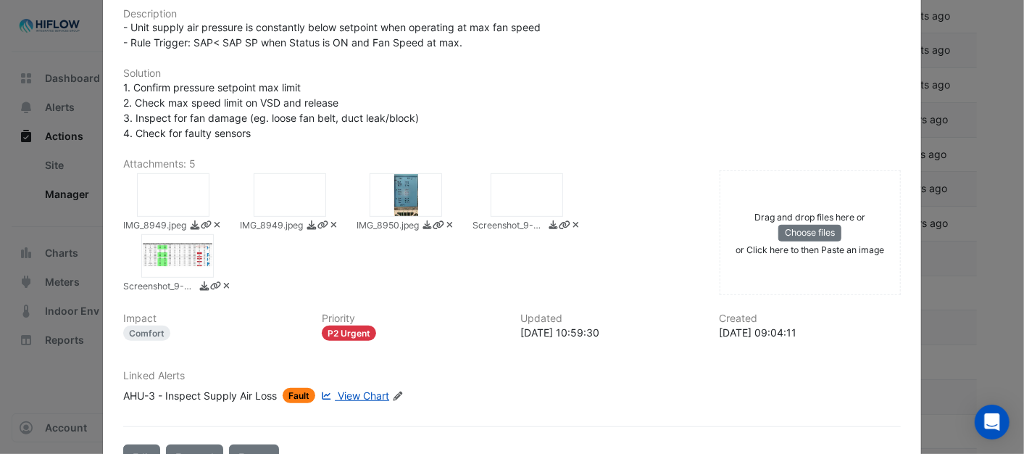
scroll to position [408, 0]
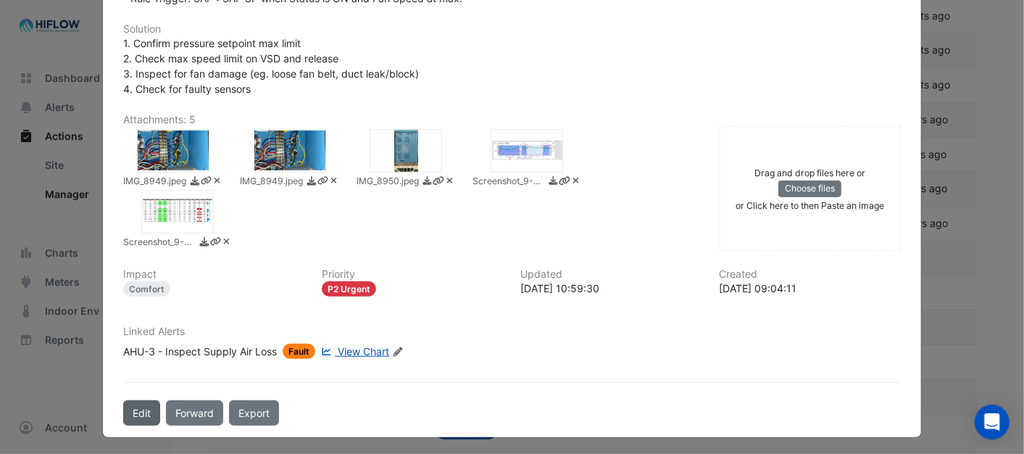
click at [141, 409] on button "Edit" at bounding box center [141, 412] width 37 height 25
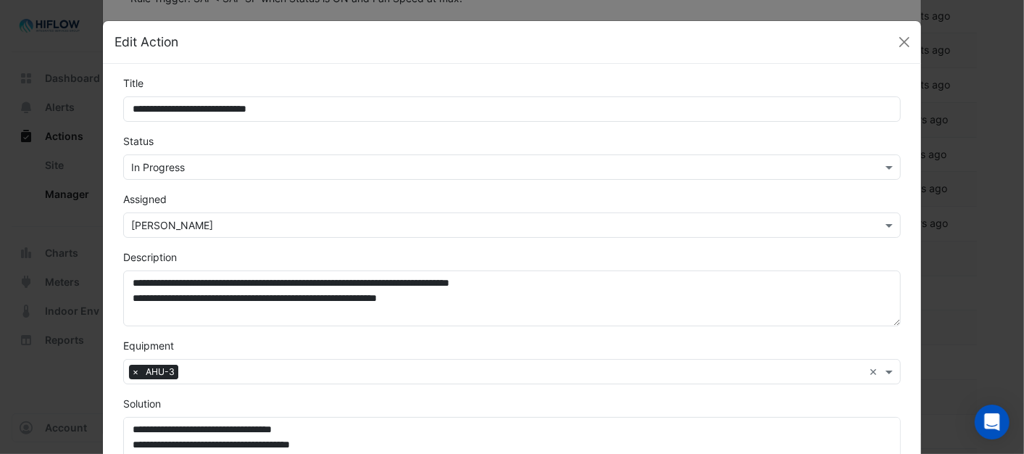
scroll to position [377, 0]
click at [882, 164] on span at bounding box center [891, 166] width 18 height 15
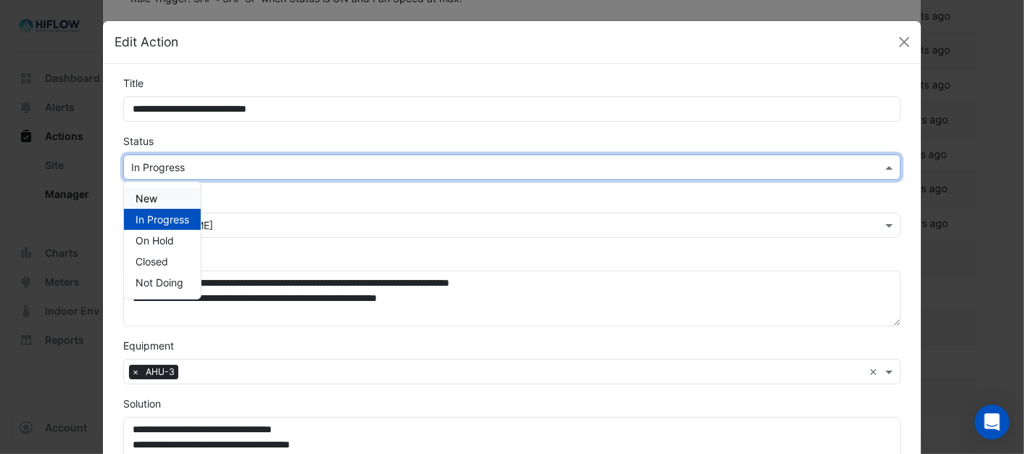
click at [140, 196] on span "New" at bounding box center [146, 198] width 22 height 12
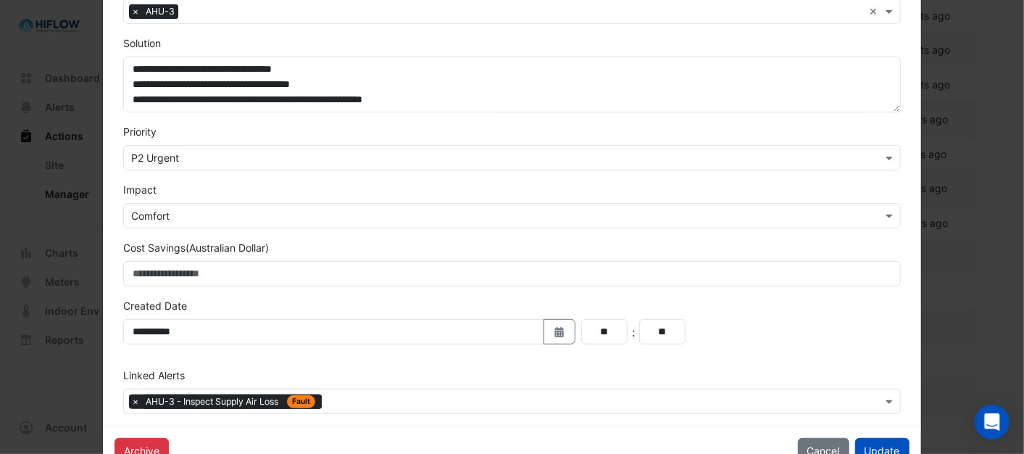
scroll to position [402, 0]
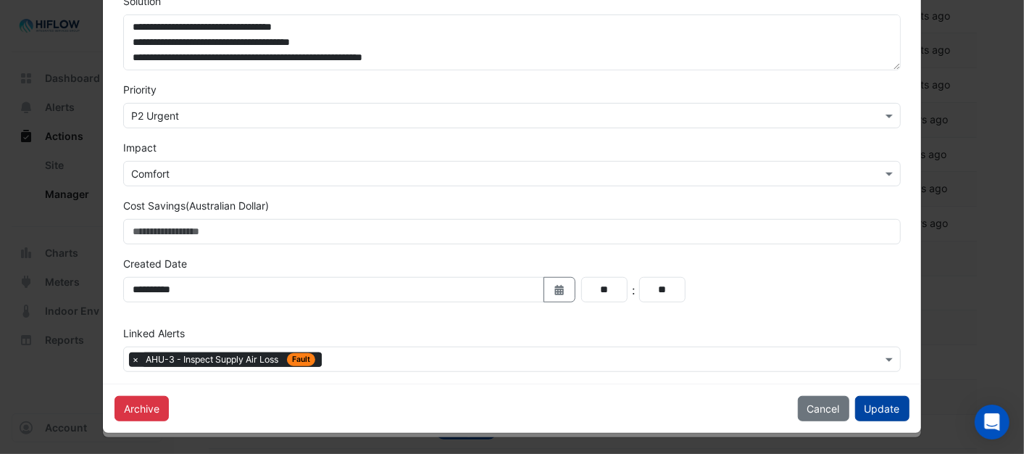
click at [878, 402] on button "Update" at bounding box center [882, 408] width 54 height 25
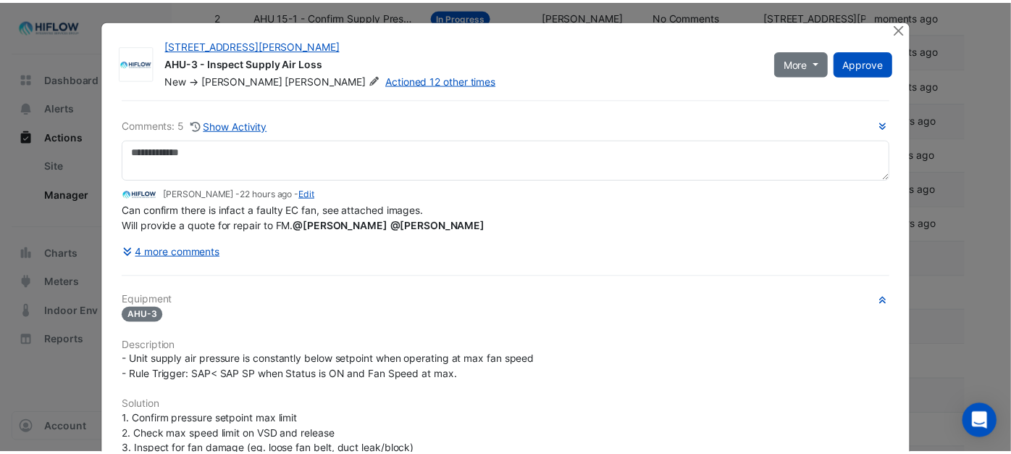
scroll to position [0, 0]
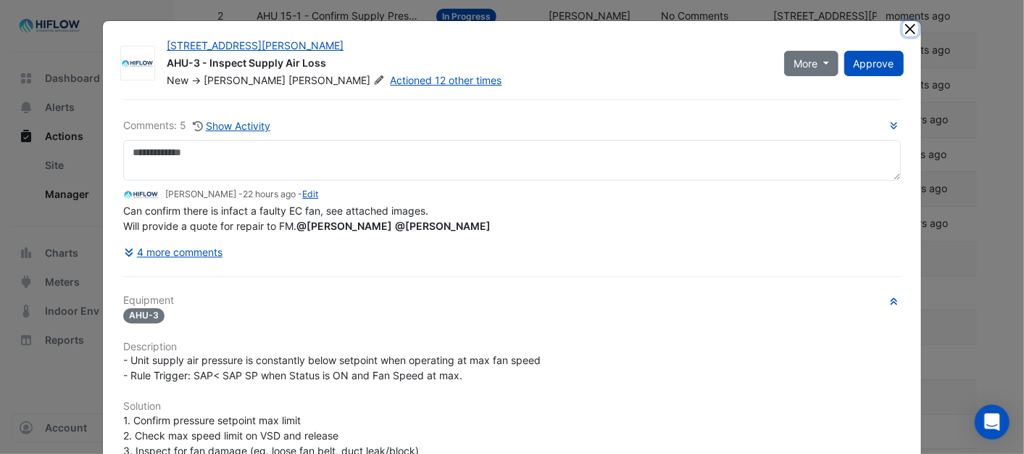
click at [903, 30] on button "Close" at bounding box center [910, 28] width 15 height 15
